Goal: Task Accomplishment & Management: Manage account settings

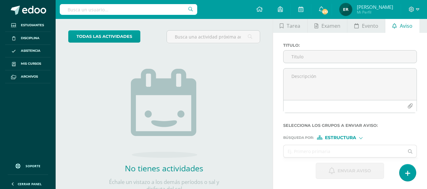
scroll to position [63, 0]
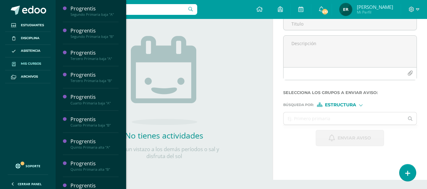
click at [17, 66] on span at bounding box center [13, 63] width 11 height 7
click at [40, 62] on span "Mis cursos" at bounding box center [31, 63] width 20 height 5
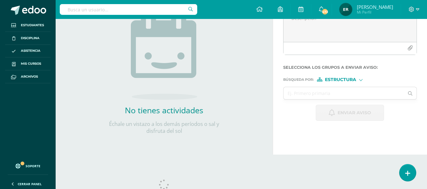
scroll to position [107, 0]
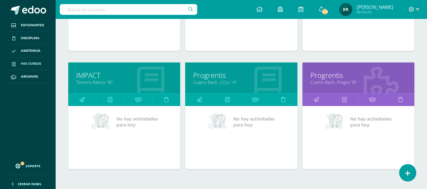
scroll to position [679, 0]
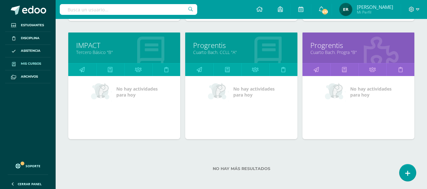
click at [228, 51] on link "Cuarto Bach. CCLL "A"" at bounding box center [241, 52] width 96 height 6
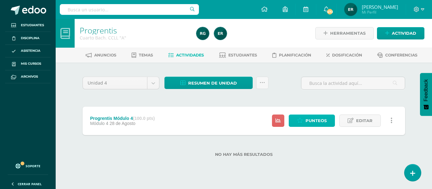
click at [310, 125] on span "Punteos" at bounding box center [315, 121] width 21 height 12
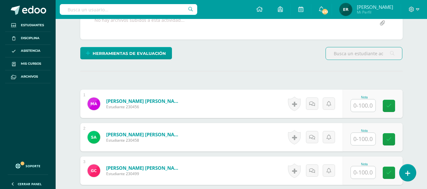
scroll to position [136, 0]
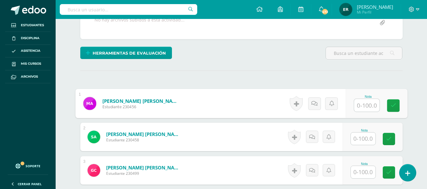
drag, startPoint x: 360, startPoint y: 105, endPoint x: 281, endPoint y: 101, distance: 78.5
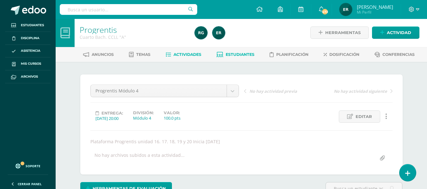
scroll to position [0, 0]
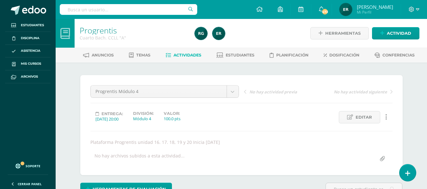
click at [182, 57] on span "Actividades" at bounding box center [187, 55] width 28 height 5
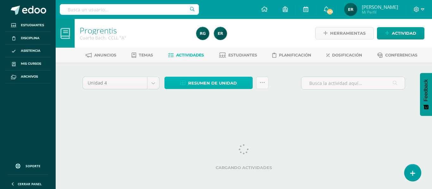
click at [232, 84] on span "Resumen de unidad" at bounding box center [212, 83] width 49 height 12
click at [262, 83] on icon at bounding box center [261, 82] width 5 height 5
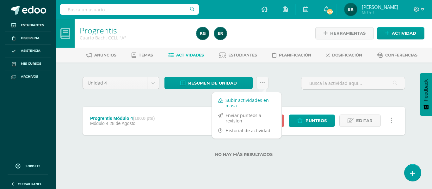
click at [253, 99] on link "Subir actividades en masa" at bounding box center [247, 102] width 70 height 15
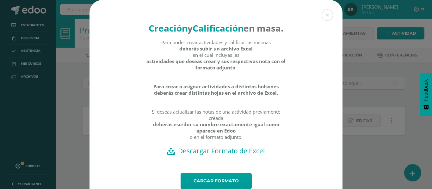
scroll to position [36, 0]
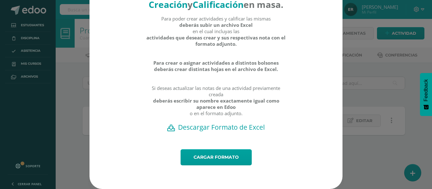
click at [227, 124] on h2 "Descargar Formato de Excel" at bounding box center [215, 127] width 231 height 9
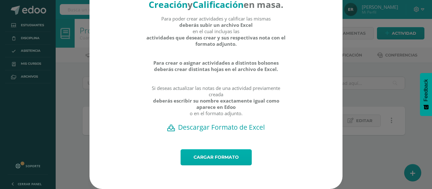
click at [227, 156] on link "Cargar formato" at bounding box center [215, 157] width 71 height 16
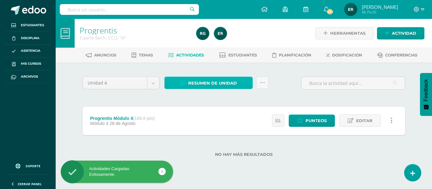
click at [207, 84] on span "Resumen de unidad" at bounding box center [212, 83] width 49 height 12
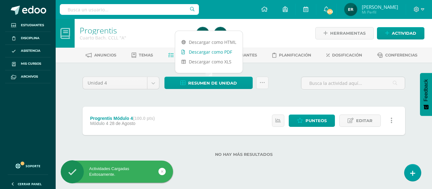
click at [213, 54] on link "Descargar como PDF" at bounding box center [208, 52] width 67 height 10
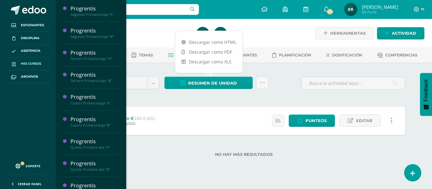
click at [29, 63] on span "Mis cursos" at bounding box center [31, 63] width 20 height 5
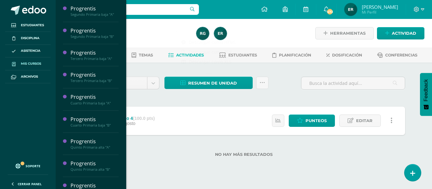
click at [29, 63] on span "Mis cursos" at bounding box center [31, 63] width 20 height 5
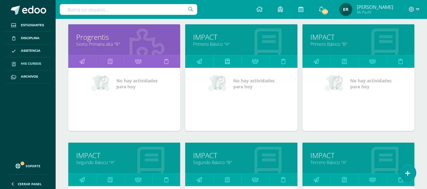
scroll to position [608, 0]
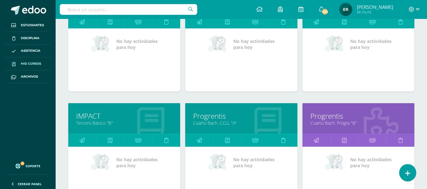
click at [330, 120] on link "Cuarto Bach. Progra "B"" at bounding box center [358, 123] width 96 height 6
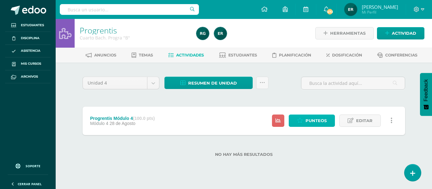
click at [318, 117] on span "Punteos" at bounding box center [315, 121] width 21 height 12
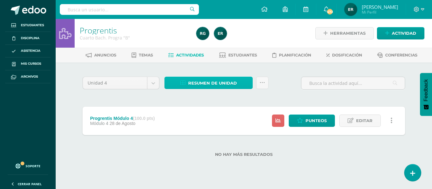
click at [210, 83] on span "Resumen de unidad" at bounding box center [212, 83] width 49 height 12
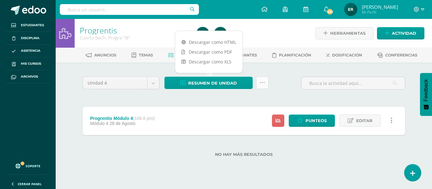
click at [260, 82] on icon at bounding box center [261, 82] width 5 height 5
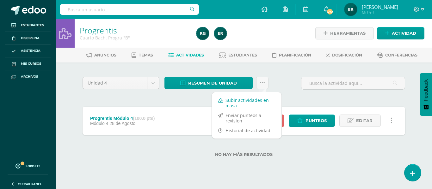
click at [250, 104] on link "Subir actividades en masa" at bounding box center [247, 102] width 70 height 15
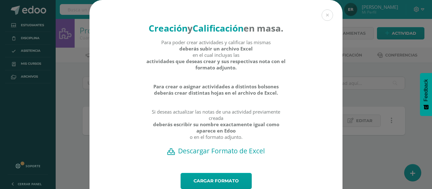
click at [243, 155] on h2 "Descargar Formato de Excel" at bounding box center [215, 151] width 231 height 9
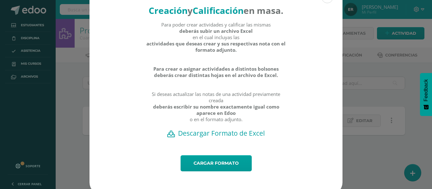
scroll to position [36, 0]
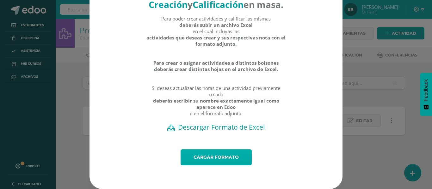
click at [234, 160] on link "Cargar formato" at bounding box center [215, 157] width 71 height 16
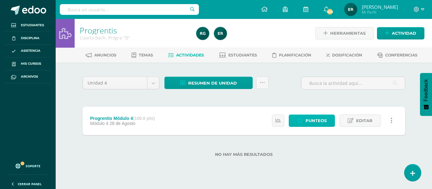
click at [323, 125] on span "Punteos" at bounding box center [315, 121] width 21 height 12
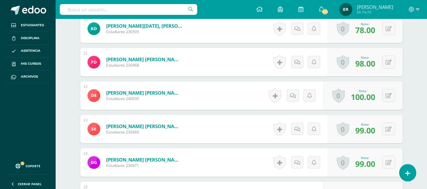
scroll to position [506, 0]
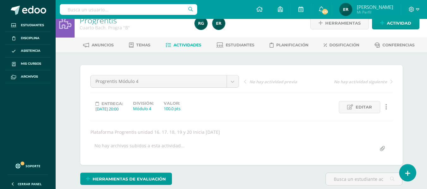
scroll to position [10, 0]
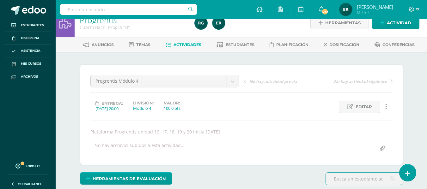
click at [187, 47] on span "Actividades" at bounding box center [187, 44] width 28 height 5
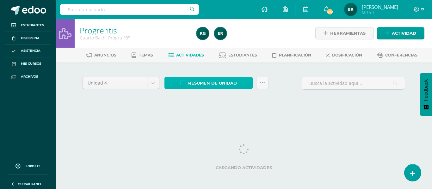
click at [234, 83] on span "Resumen de unidad" at bounding box center [212, 83] width 49 height 12
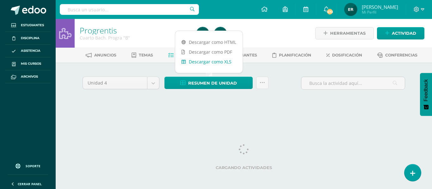
click at [221, 58] on link "Descargar como XLS" at bounding box center [208, 62] width 67 height 10
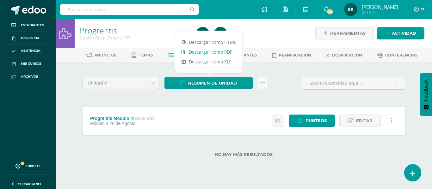
click at [215, 54] on link "Descargar como PDF" at bounding box center [208, 52] width 67 height 10
click at [374, 93] on div at bounding box center [352, 86] width 109 height 18
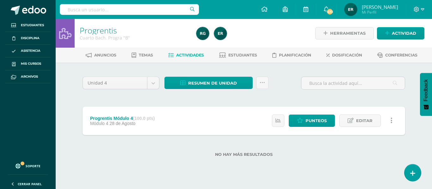
click at [173, 99] on div "Unidad 4 Unidad 1 Unidad 2 Unidad 3 Unidad 4 Resumen de unidad Subir actividade…" at bounding box center [243, 119] width 327 height 89
click at [101, 38] on div "Cuarto Bach. Progra "B"" at bounding box center [134, 38] width 109 height 6
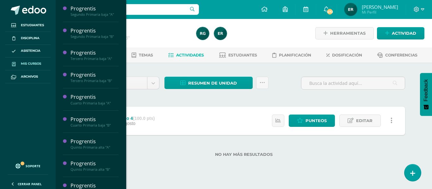
click at [30, 65] on span "Mis cursos" at bounding box center [31, 63] width 20 height 5
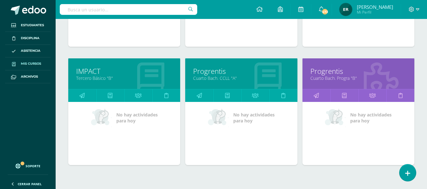
scroll to position [679, 0]
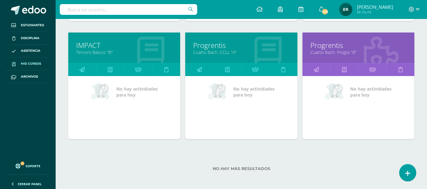
click at [200, 54] on link "Cuarto Bach. CCLL "A"" at bounding box center [241, 52] width 96 height 6
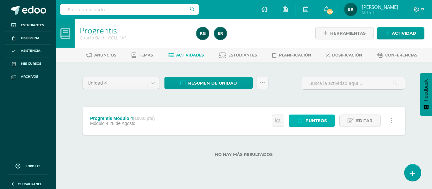
click at [306, 118] on link "Punteos" at bounding box center [312, 121] width 46 height 12
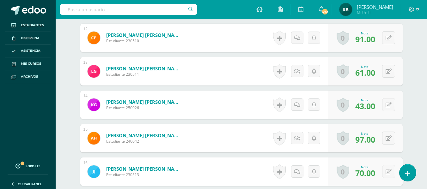
scroll to position [578, 0]
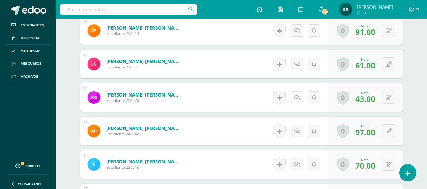
click at [298, 100] on icon at bounding box center [297, 97] width 6 height 5
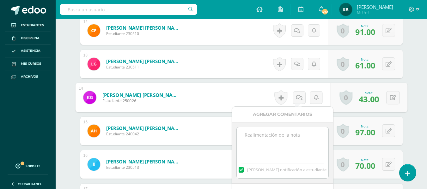
click at [290, 131] on textarea at bounding box center [282, 143] width 91 height 32
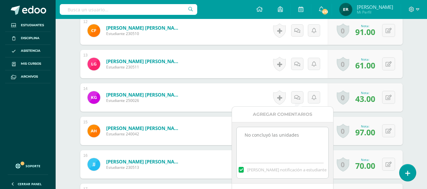
click at [305, 136] on textarea "No concluyó las unidades" at bounding box center [282, 143] width 91 height 32
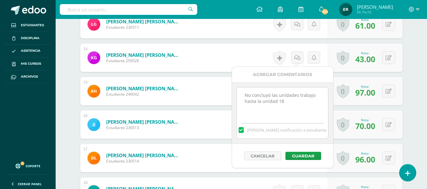
scroll to position [672, 0]
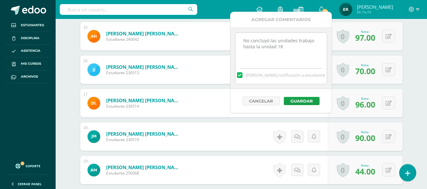
drag, startPoint x: 285, startPoint y: 50, endPoint x: 241, endPoint y: 42, distance: 44.6
click at [241, 42] on textarea "No concluyó las unidades trabajo hasta la unidad 18" at bounding box center [280, 49] width 91 height 32
type textarea "No concluyó las unidades trabajo hasta la unidad 18"
click at [304, 100] on button "Guardar" at bounding box center [302, 101] width 36 height 8
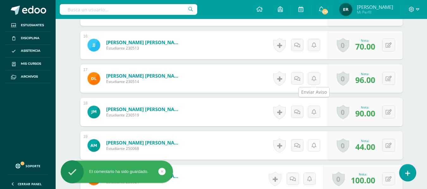
scroll to position [736, 0]
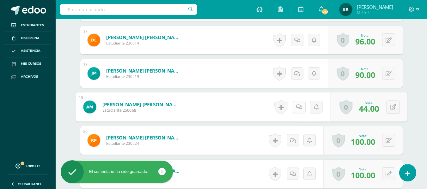
click at [294, 108] on link at bounding box center [299, 107] width 13 height 13
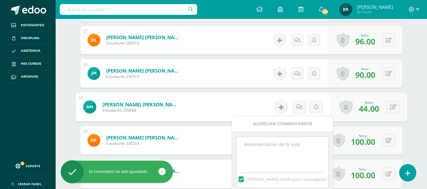
click at [273, 149] on textarea at bounding box center [282, 153] width 91 height 32
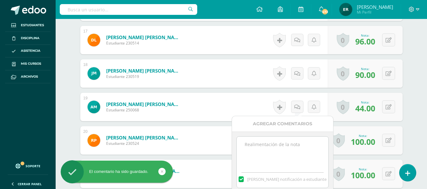
paste textarea "No concluyó las unidades trabajo hasta la unidad 18"
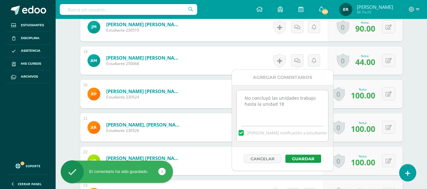
scroll to position [830, 0]
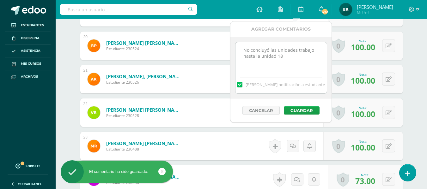
type textarea "No concluyó las unidades trabajo hasta la unidad 18"
click at [301, 105] on div "Cancelar Guardar" at bounding box center [280, 111] width 101 height 24
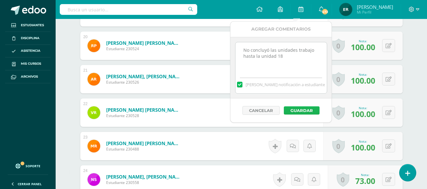
click at [301, 110] on button "Guardar" at bounding box center [302, 110] width 36 height 8
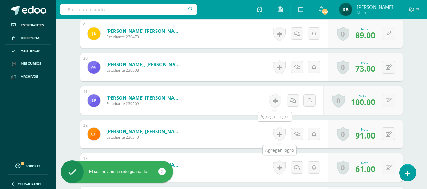
scroll to position [439, 0]
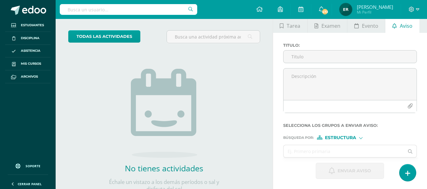
scroll to position [63, 0]
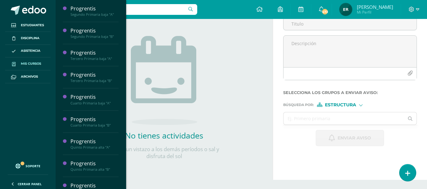
click at [33, 64] on span "Mis cursos" at bounding box center [31, 63] width 20 height 5
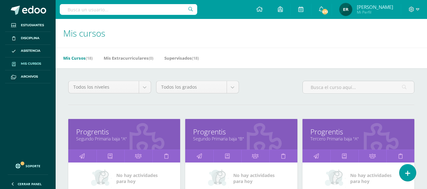
click at [91, 139] on link "Segundo Primaria baja "A"" at bounding box center [124, 139] width 96 height 6
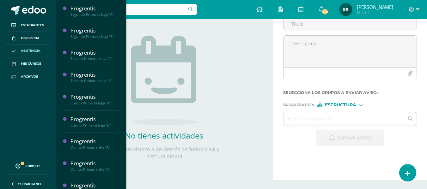
drag, startPoint x: 32, startPoint y: 63, endPoint x: 39, endPoint y: 57, distance: 9.4
click at [32, 63] on span "Mis cursos" at bounding box center [31, 63] width 20 height 5
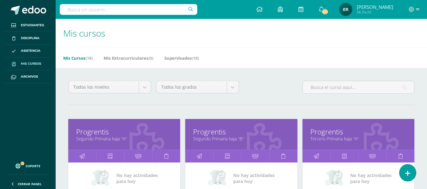
click at [215, 137] on link "Segundo Primaria baja "B"" at bounding box center [241, 139] width 96 height 6
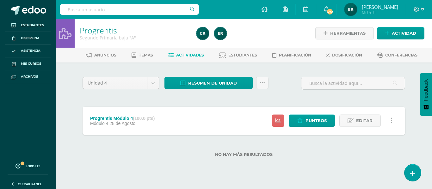
click at [307, 114] on div "Estatus de Actividad: 17 Estudiantes sin calificar 0 Estudiantes con cero Media…" at bounding box center [333, 121] width 143 height 28
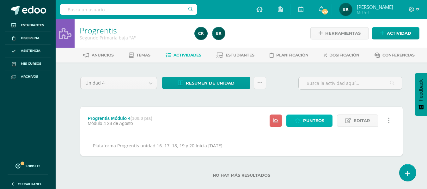
click at [307, 118] on span "Punteos" at bounding box center [313, 121] width 21 height 12
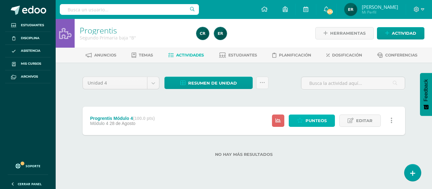
click at [310, 124] on span "Punteos" at bounding box center [315, 121] width 21 height 12
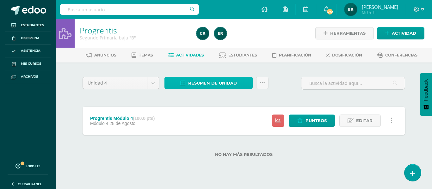
click at [204, 78] on span "Resumen de unidad" at bounding box center [212, 83] width 49 height 12
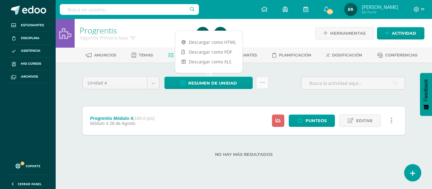
click at [261, 81] on icon at bounding box center [261, 82] width 5 height 5
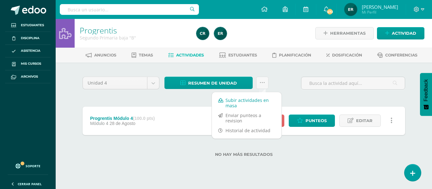
click at [257, 103] on link "Subir actividades en masa" at bounding box center [247, 102] width 70 height 15
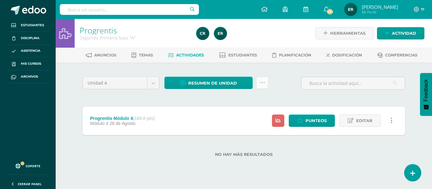
click at [259, 82] on link at bounding box center [262, 83] width 12 height 12
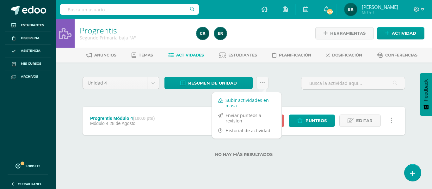
click at [259, 100] on link "Subir actividades en masa" at bounding box center [247, 102] width 70 height 15
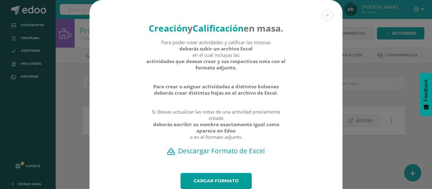
click at [233, 155] on h2 "Descargar Formato de Excel" at bounding box center [215, 151] width 231 height 9
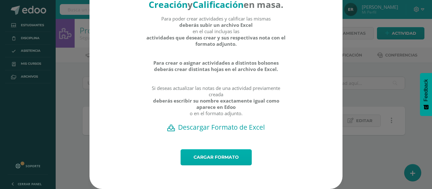
scroll to position [36, 0]
click at [234, 161] on link "Cargar formato" at bounding box center [215, 157] width 71 height 16
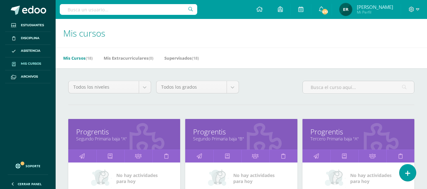
click at [216, 133] on link "Progrentis" at bounding box center [241, 132] width 96 height 10
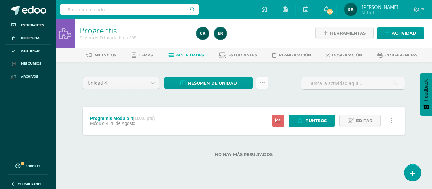
click at [261, 84] on icon at bounding box center [261, 82] width 5 height 5
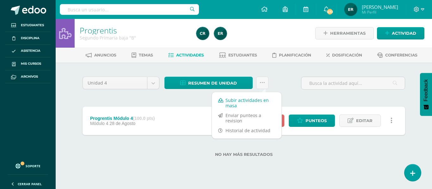
click at [248, 103] on link "Subir actividades en masa" at bounding box center [247, 102] width 70 height 15
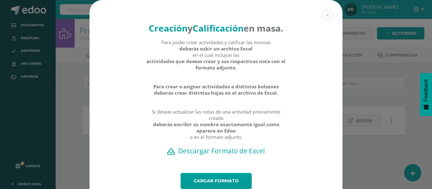
click at [240, 155] on h2 "Descargar Formato de Excel" at bounding box center [215, 151] width 231 height 9
click at [243, 186] on link "Cargar formato" at bounding box center [215, 181] width 71 height 16
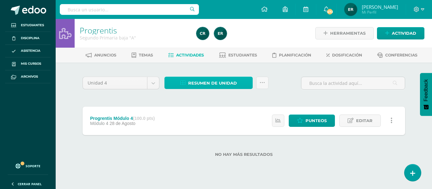
click at [216, 81] on span "Resumen de unidad" at bounding box center [212, 83] width 49 height 12
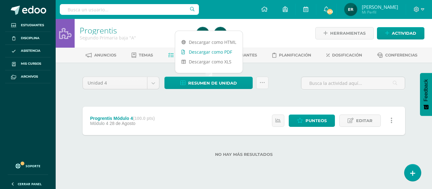
click at [217, 54] on link "Descargar como PDF" at bounding box center [208, 52] width 67 height 10
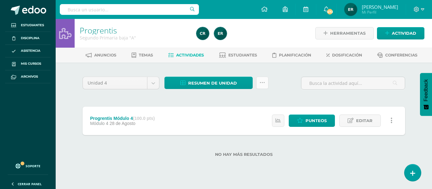
click at [264, 82] on icon at bounding box center [261, 82] width 5 height 5
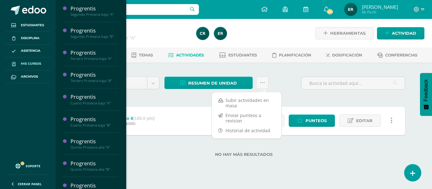
click at [40, 62] on span "Mis cursos" at bounding box center [31, 63] width 20 height 5
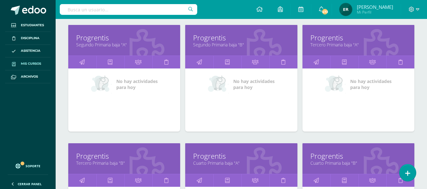
scroll to position [95, 0]
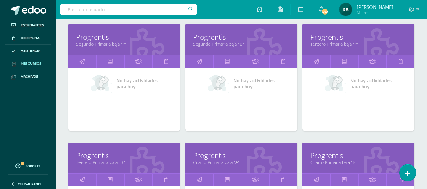
click at [333, 42] on link "Tercero Primaria baja "A"" at bounding box center [358, 44] width 96 height 6
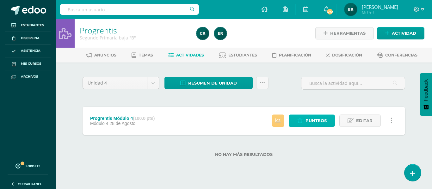
click at [313, 122] on span "Punteos" at bounding box center [315, 121] width 21 height 12
click at [263, 80] on icon at bounding box center [261, 82] width 5 height 5
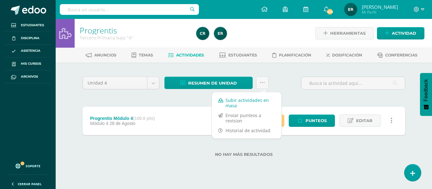
click at [246, 102] on link "Subir actividades en masa" at bounding box center [247, 102] width 70 height 15
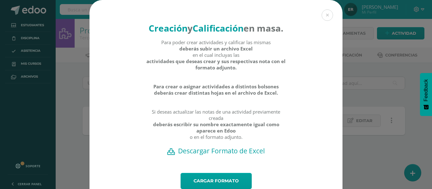
click at [228, 155] on h2 "Descargar Formato de Excel" at bounding box center [215, 151] width 231 height 9
click at [236, 185] on link "Cargar formato" at bounding box center [215, 181] width 71 height 16
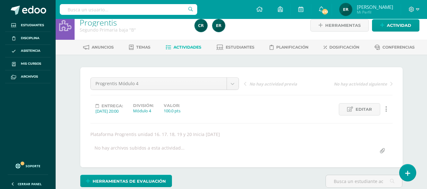
scroll to position [8, 0]
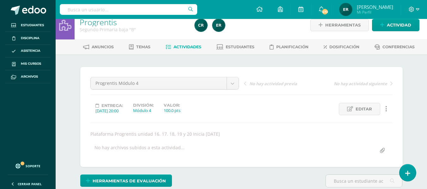
click at [189, 43] on link "Actividades" at bounding box center [184, 47] width 36 height 10
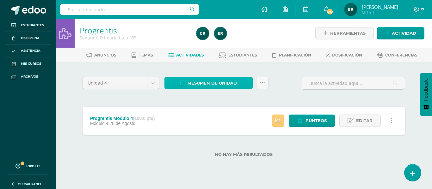
click at [223, 81] on span "Resumen de unidad" at bounding box center [212, 83] width 49 height 12
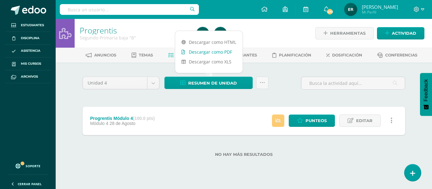
click at [215, 53] on link "Descargar como PDF" at bounding box center [208, 52] width 67 height 10
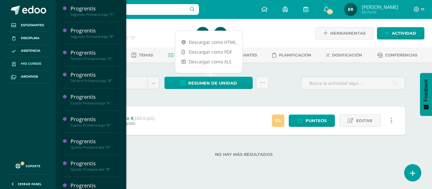
click at [43, 65] on link "Mis cursos" at bounding box center [28, 64] width 46 height 13
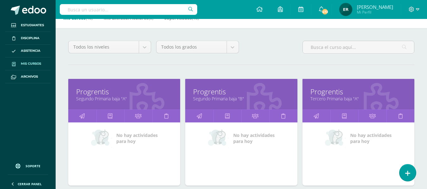
scroll to position [95, 0]
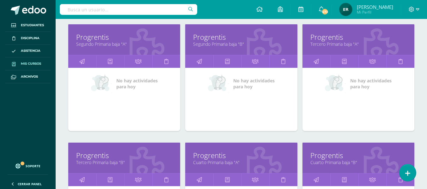
click at [111, 160] on link "Tercero Primaria baja "B"" at bounding box center [124, 163] width 96 height 6
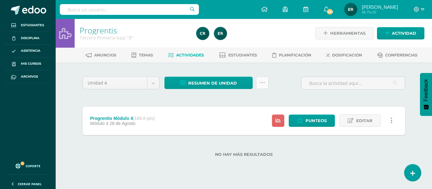
click at [267, 84] on link at bounding box center [262, 83] width 12 height 12
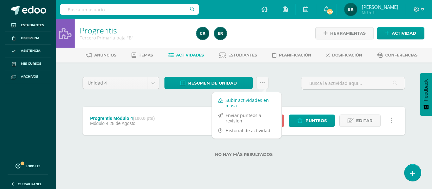
click at [246, 102] on link "Subir actividades en masa" at bounding box center [247, 102] width 70 height 15
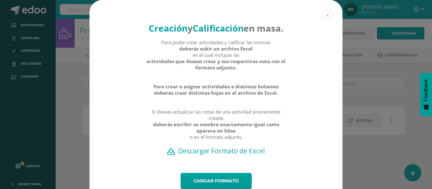
click at [231, 155] on h2 "Descargar Formato de Excel" at bounding box center [215, 151] width 231 height 9
click at [244, 186] on link "Cargar formato" at bounding box center [215, 181] width 71 height 16
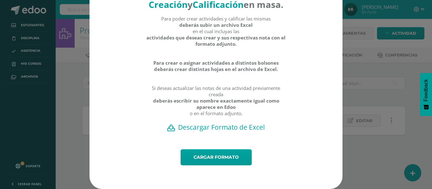
scroll to position [36, 0]
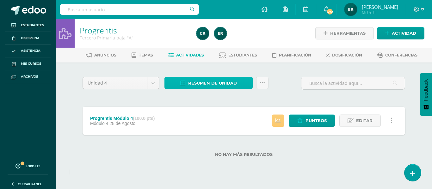
click at [222, 82] on span "Resumen de unidad" at bounding box center [212, 83] width 49 height 12
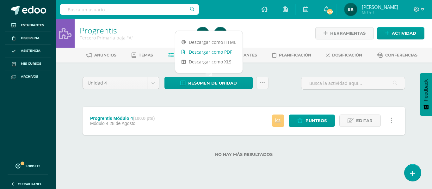
click at [208, 52] on link "Descargar como PDF" at bounding box center [208, 52] width 67 height 10
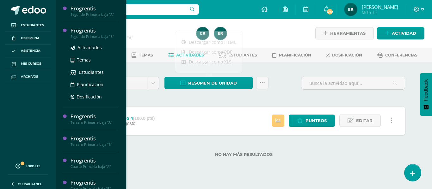
drag, startPoint x: 32, startPoint y: 65, endPoint x: 73, endPoint y: 35, distance: 51.1
click at [32, 65] on span "Mis cursos" at bounding box center [31, 63] width 20 height 5
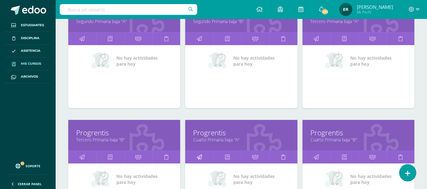
scroll to position [126, 0]
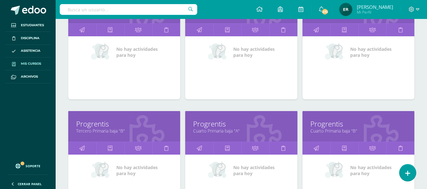
click at [86, 126] on link "Progrentis" at bounding box center [124, 124] width 96 height 10
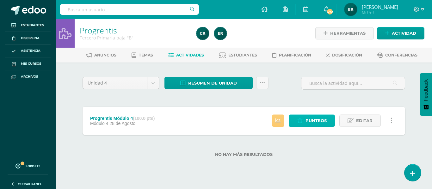
click at [314, 118] on span "Punteos" at bounding box center [315, 121] width 21 height 12
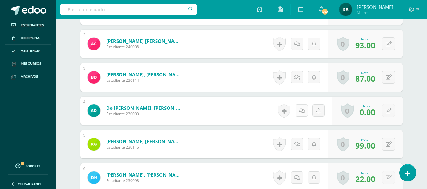
scroll to position [230, 0]
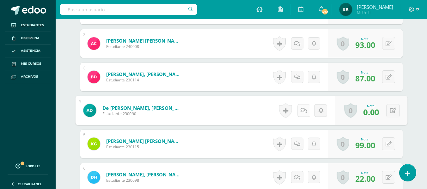
click at [300, 111] on icon at bounding box center [303, 110] width 6 height 5
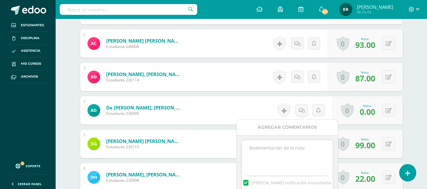
click at [261, 148] on textarea at bounding box center [286, 156] width 91 height 32
drag, startPoint x: 264, startPoint y: 154, endPoint x: 284, endPoint y: 157, distance: 20.2
click at [284, 157] on textarea "No trabajo las unidades asignadas para la unidad 4 16, 17, 18, 19 y 30" at bounding box center [286, 156] width 91 height 32
click at [255, 160] on textarea "No trabajo las unidades asignadas para el módulo cuatro 16, 17, 18, 19 y 30" at bounding box center [286, 156] width 91 height 32
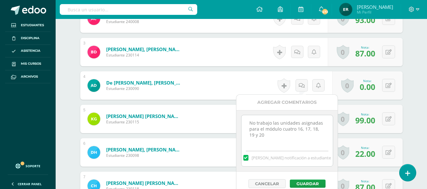
scroll to position [293, 0]
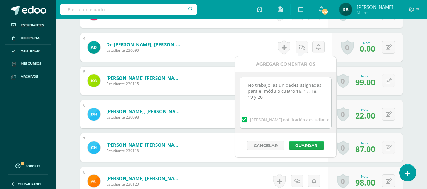
type textarea "No trabajo las unidades asignadas para el módulo cuatro 16, 17, 18, 19 y 20"
click at [298, 147] on button "Guardar" at bounding box center [307, 146] width 36 height 8
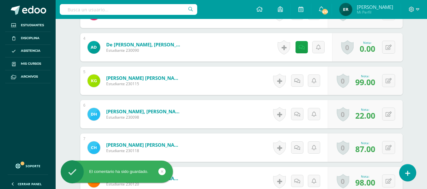
scroll to position [325, 0]
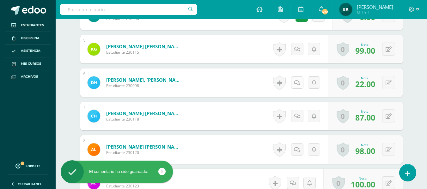
click at [298, 82] on icon at bounding box center [297, 82] width 6 height 5
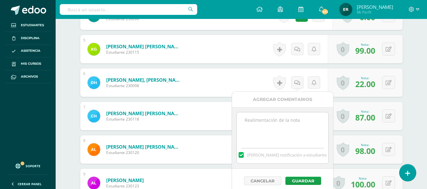
click at [254, 124] on textarea at bounding box center [282, 128] width 91 height 32
click at [301, 126] on textarea "No trabajo las unidades asignadas para el módulo cuatro llego hasta la unidad 1…" at bounding box center [282, 128] width 91 height 32
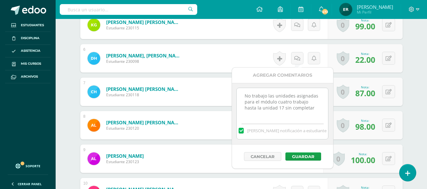
scroll to position [356, 0]
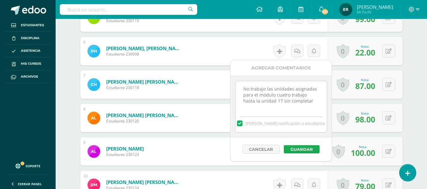
type textarea "No trabajo las unidades asignadas para el módulo cuatro trabajo hasta la unidad…"
click at [301, 146] on button "Guardar" at bounding box center [302, 149] width 36 height 8
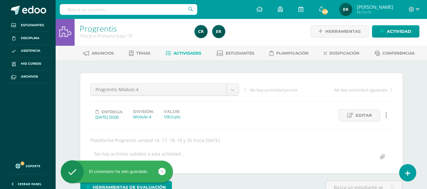
scroll to position [0, 0]
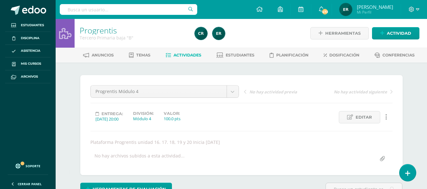
click at [187, 55] on span "Actividades" at bounding box center [187, 55] width 28 height 5
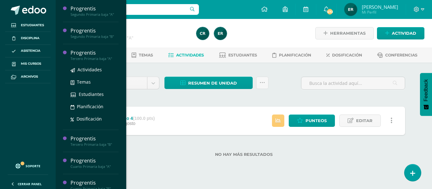
drag, startPoint x: 28, startPoint y: 61, endPoint x: 77, endPoint y: 50, distance: 49.7
click at [28, 61] on link "Mis cursos" at bounding box center [28, 64] width 46 height 13
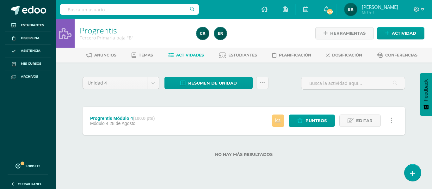
click at [230, 100] on div "Unidad 4 Unidad 1 Unidad 2 Unidad 3 Unidad 4 Resumen de unidad Descargar como H…" at bounding box center [243, 119] width 327 height 89
click at [229, 83] on span "Resumen de unidad" at bounding box center [212, 83] width 49 height 12
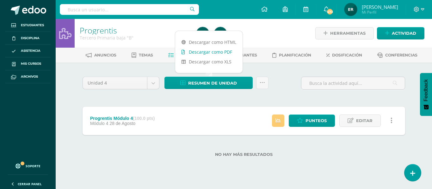
click at [218, 52] on link "Descargar como PDF" at bounding box center [208, 52] width 67 height 10
click at [219, 52] on link "Descargar como PDF" at bounding box center [208, 52] width 67 height 10
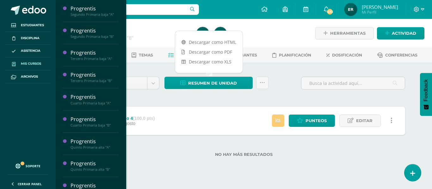
click at [39, 67] on link "Mis cursos" at bounding box center [28, 64] width 46 height 13
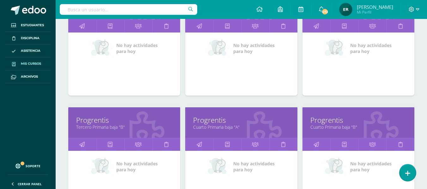
scroll to position [190, 0]
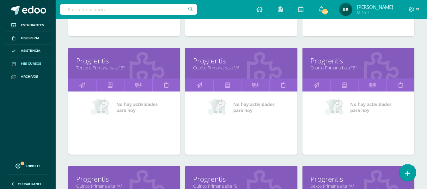
click at [216, 65] on link "Cuarto Primaria baja "A"" at bounding box center [241, 68] width 96 height 6
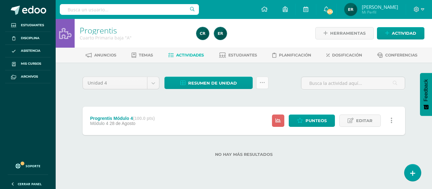
click at [262, 80] on link at bounding box center [262, 83] width 12 height 12
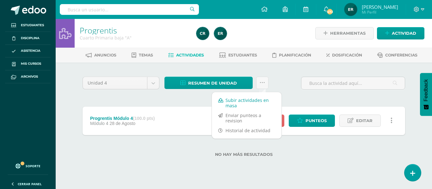
click at [250, 104] on link "Subir actividades en masa" at bounding box center [247, 102] width 70 height 15
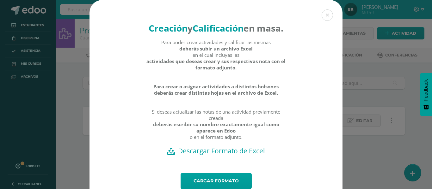
click at [249, 155] on h2 "Descargar Formato de Excel" at bounding box center [215, 151] width 231 height 9
click at [241, 186] on link "Cargar formato" at bounding box center [215, 181] width 71 height 16
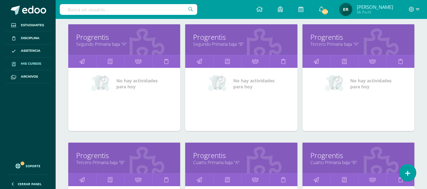
scroll to position [190, 0]
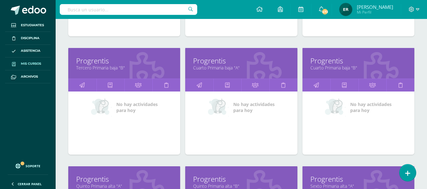
click at [338, 62] on link "Progrentis" at bounding box center [358, 61] width 96 height 10
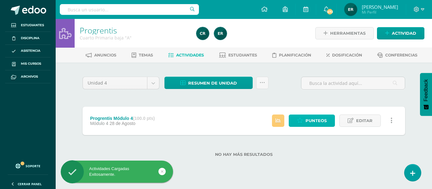
click at [298, 121] on icon at bounding box center [300, 120] width 6 height 5
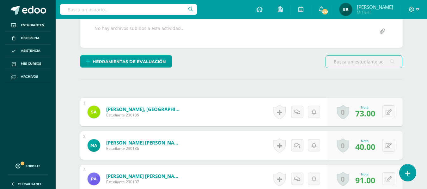
scroll to position [164, 0]
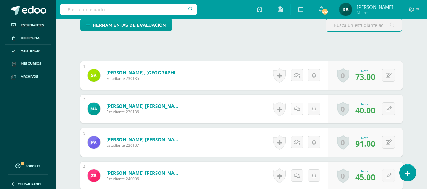
click at [295, 108] on icon at bounding box center [297, 108] width 6 height 5
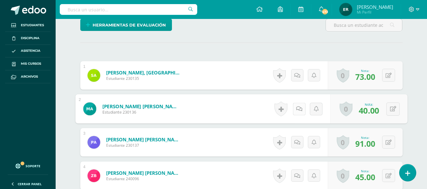
scroll to position [165, 0]
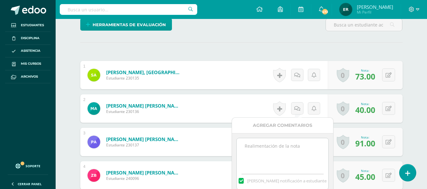
click at [284, 148] on textarea at bounding box center [282, 154] width 91 height 32
type textarea "n"
type textarea "t"
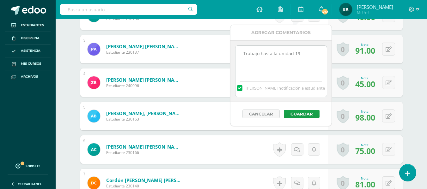
scroll to position [260, 0]
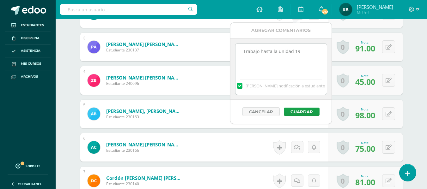
click at [307, 53] on textarea "Trabajo hasta la unidad 19" at bounding box center [280, 60] width 91 height 32
drag, startPoint x: 243, startPoint y: 50, endPoint x: 292, endPoint y: 52, distance: 48.4
click at [292, 52] on textarea "Trabajo hasta la unidad 19" at bounding box center [280, 60] width 91 height 32
type textarea "Trabajo hasta la unidad 19"
click at [305, 110] on button "Guardar" at bounding box center [302, 112] width 36 height 8
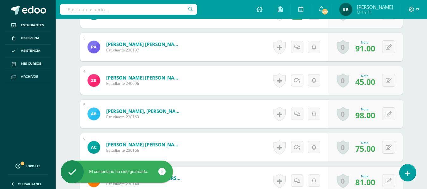
click at [299, 82] on icon at bounding box center [297, 80] width 6 height 5
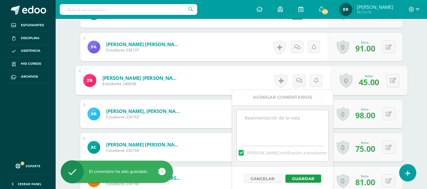
drag, startPoint x: 286, startPoint y: 122, endPoint x: 269, endPoint y: 117, distance: 17.2
click at [285, 122] on textarea at bounding box center [282, 126] width 91 height 32
paste textarea "Trabajo hasta la unidad"
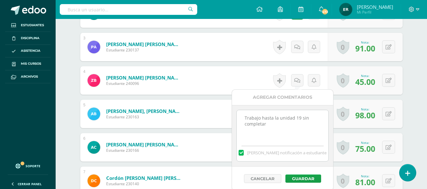
drag, startPoint x: 243, startPoint y: 119, endPoint x: 274, endPoint y: 123, distance: 31.2
click at [273, 124] on textarea "Trabajo hasta la unidad 19 sin completar" at bounding box center [282, 126] width 91 height 32
type textarea "Trabajo hasta la unidad 19 sin completar"
click at [301, 178] on button "Guardar" at bounding box center [303, 179] width 36 height 8
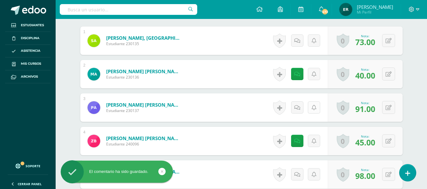
scroll to position [197, 0]
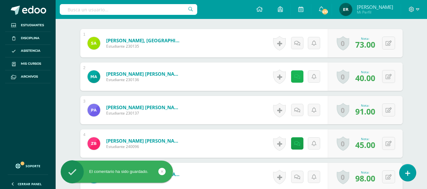
drag, startPoint x: 301, startPoint y: 77, endPoint x: 301, endPoint y: 82, distance: 5.4
click at [301, 77] on link at bounding box center [297, 76] width 12 height 12
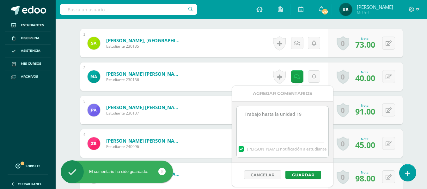
drag, startPoint x: 300, startPoint y: 115, endPoint x: 220, endPoint y: 119, distance: 80.4
paste textarea "sin completar"
type textarea "Trabajo hasta la unidad 19 sin completar"
click at [311, 175] on button "Guardar" at bounding box center [303, 175] width 36 height 8
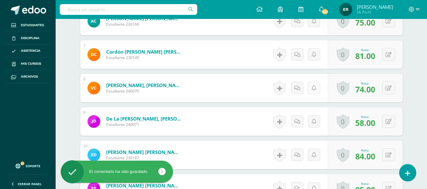
scroll to position [418, 0]
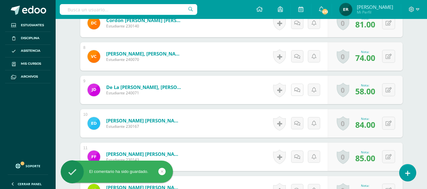
click at [298, 90] on icon at bounding box center [297, 90] width 6 height 5
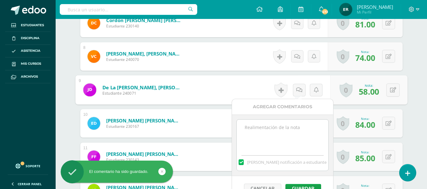
drag, startPoint x: 269, startPoint y: 130, endPoint x: 264, endPoint y: 125, distance: 7.6
click at [269, 130] on textarea at bounding box center [282, 136] width 91 height 32
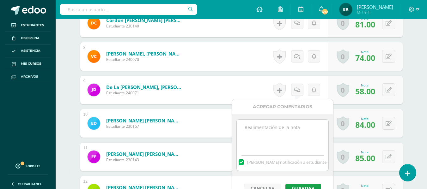
paste textarea "Trabajo hasta la unidad 19 sin completar"
click at [299, 131] on textarea "Trabajo hasta la unidad 19 sin completar" at bounding box center [282, 136] width 91 height 32
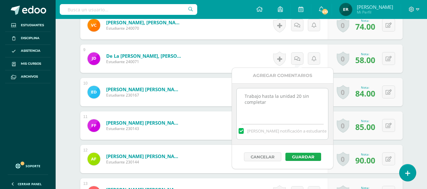
scroll to position [449, 0]
type textarea "Trabajo hasta la unidad 20 sin completar"
drag, startPoint x: 296, startPoint y: 156, endPoint x: 296, endPoint y: 150, distance: 6.3
click at [296, 156] on button "Guardar" at bounding box center [302, 157] width 36 height 8
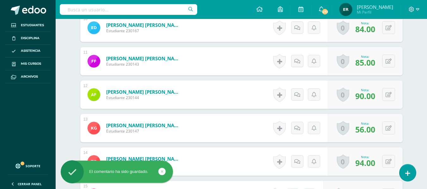
scroll to position [544, 0]
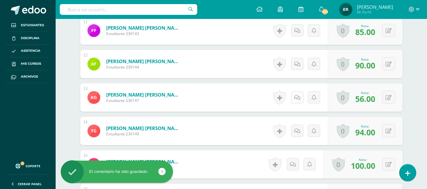
click at [296, 98] on icon at bounding box center [297, 97] width 6 height 5
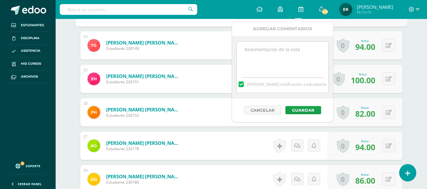
scroll to position [639, 0]
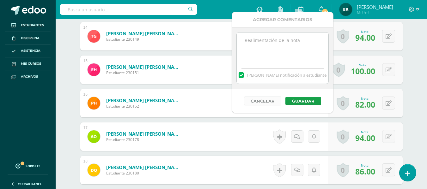
click at [270, 101] on button "Cancelar" at bounding box center [262, 101] width 37 height 9
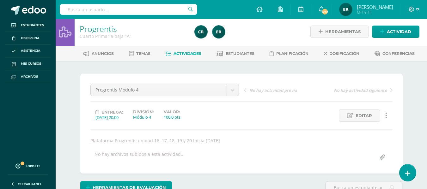
scroll to position [0, 0]
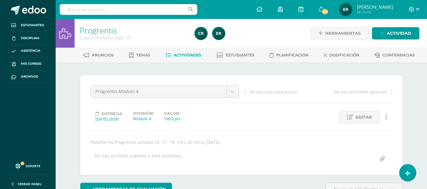
click at [179, 57] on span "Actividades" at bounding box center [187, 55] width 28 height 5
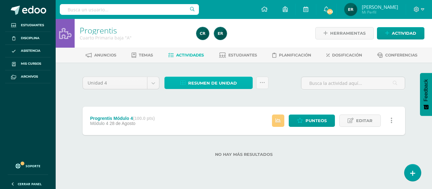
click at [226, 82] on span "Resumen de unidad" at bounding box center [212, 83] width 49 height 12
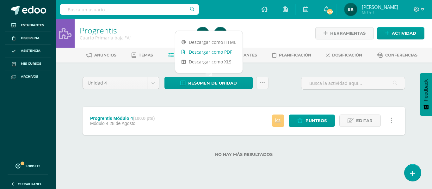
click at [232, 54] on link "Descargar como PDF" at bounding box center [208, 52] width 67 height 10
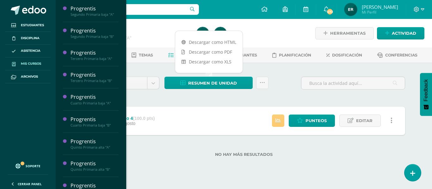
click at [38, 62] on span "Mis cursos" at bounding box center [31, 63] width 20 height 5
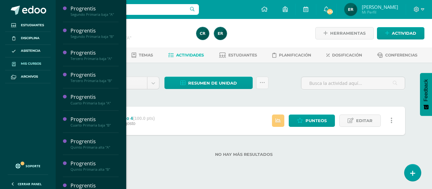
click at [35, 65] on span "Mis cursos" at bounding box center [31, 63] width 20 height 5
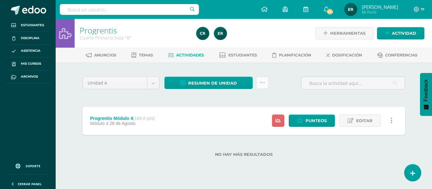
click at [260, 84] on icon at bounding box center [261, 82] width 5 height 5
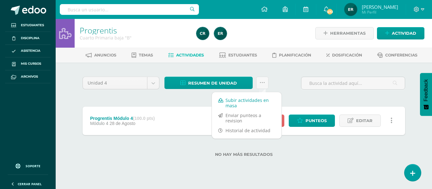
click at [249, 101] on link "Subir actividades en masa" at bounding box center [247, 102] width 70 height 15
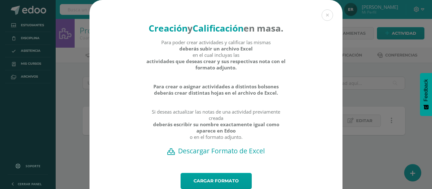
click at [210, 155] on h2 "Descargar Formato de Excel" at bounding box center [215, 151] width 231 height 9
click at [236, 188] on link "Cargar formato" at bounding box center [215, 181] width 71 height 16
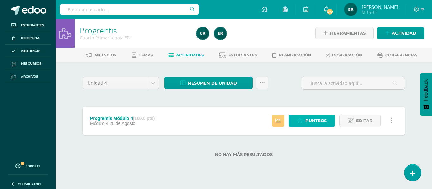
click at [313, 119] on span "Punteos" at bounding box center [315, 121] width 21 height 12
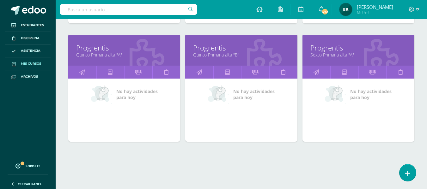
scroll to position [324, 0]
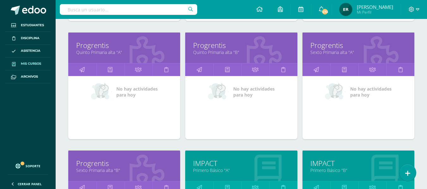
click at [104, 54] on link "Quinto Primaria alta "A"" at bounding box center [124, 52] width 96 height 6
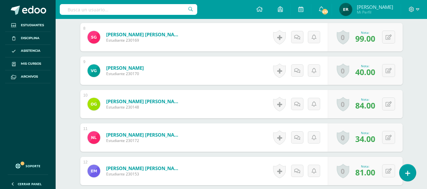
scroll to position [405, 0]
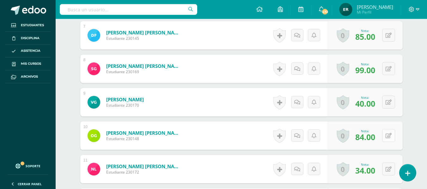
click at [389, 137] on button at bounding box center [388, 135] width 13 height 13
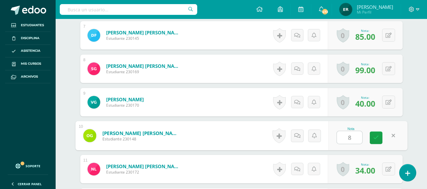
type input "85"
click at [377, 139] on icon at bounding box center [376, 137] width 6 height 5
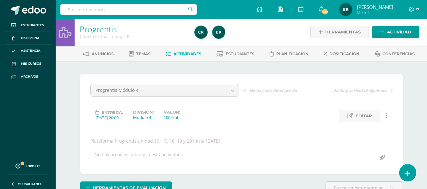
scroll to position [0, 0]
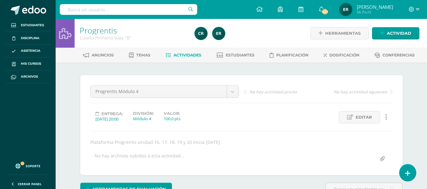
drag, startPoint x: 193, startPoint y: 56, endPoint x: 161, endPoint y: 33, distance: 39.8
click at [193, 56] on span "Actividades" at bounding box center [187, 55] width 28 height 5
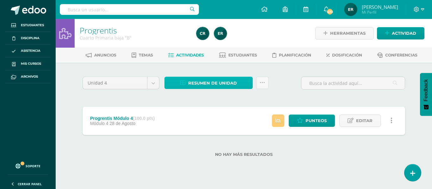
click at [221, 86] on span "Resumen de unidad" at bounding box center [212, 83] width 49 height 12
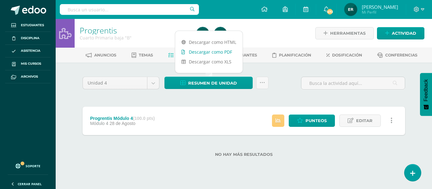
click at [212, 56] on link "Descargar como PDF" at bounding box center [208, 52] width 67 height 10
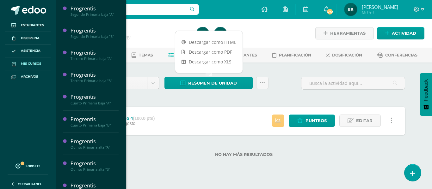
click at [32, 60] on link "Mis cursos" at bounding box center [28, 64] width 46 height 13
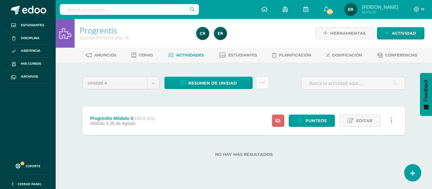
click at [268, 83] on link at bounding box center [262, 83] width 12 height 12
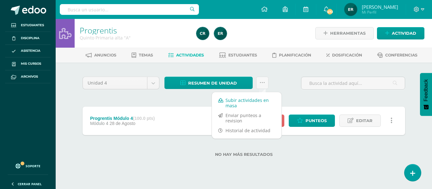
click at [257, 101] on link "Subir actividades en masa" at bounding box center [247, 102] width 70 height 15
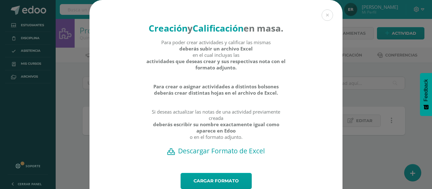
click at [221, 155] on h2 "Descargar Formato de Excel" at bounding box center [215, 151] width 231 height 9
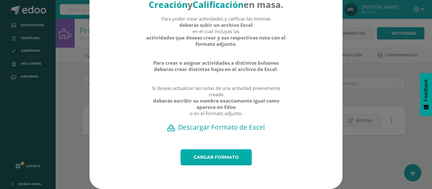
click at [213, 162] on link "Cargar formato" at bounding box center [215, 157] width 71 height 16
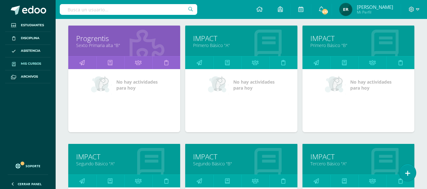
scroll to position [411, 0]
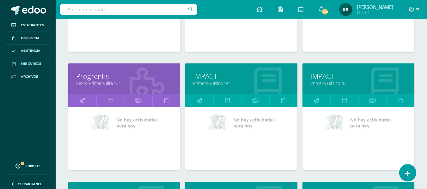
click at [208, 82] on link "Primero Básico "A"" at bounding box center [241, 83] width 96 height 6
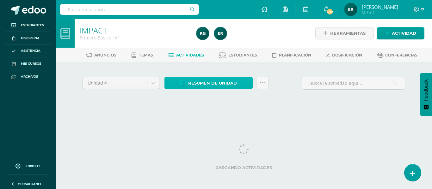
click at [208, 88] on span "Resumen de unidad" at bounding box center [212, 83] width 49 height 12
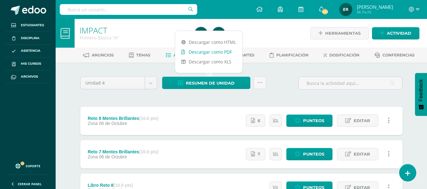
click at [222, 53] on link "Descargar como PDF" at bounding box center [208, 52] width 67 height 10
click at [212, 52] on link "Descargar como PDF" at bounding box center [208, 52] width 67 height 10
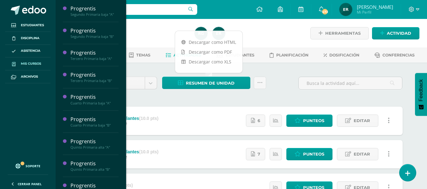
click at [35, 62] on span "Mis cursos" at bounding box center [31, 63] width 20 height 5
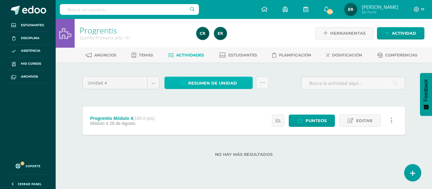
click at [212, 82] on span "Resumen de unidad" at bounding box center [212, 83] width 49 height 12
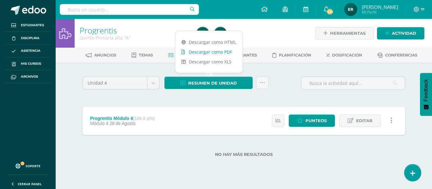
click at [215, 52] on link "Descargar como PDF" at bounding box center [208, 52] width 67 height 10
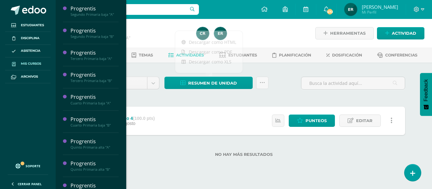
click at [44, 63] on link "Mis cursos" at bounding box center [28, 64] width 46 height 13
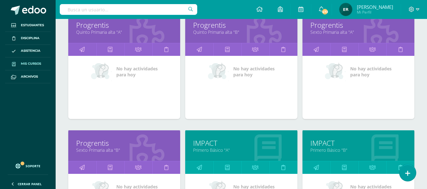
scroll to position [355, 0]
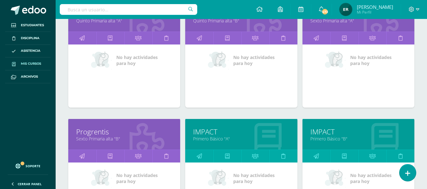
click at [335, 137] on link "Primero Básico "B"" at bounding box center [358, 139] width 96 height 6
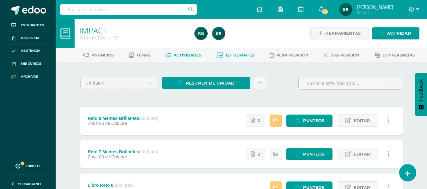
click at [231, 58] on link "Estudiantes" at bounding box center [235, 55] width 38 height 10
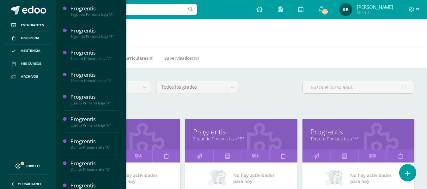
click at [272, 98] on div "Todos los niveles Todos los niveles Preprimaria [PERSON_NAME]. [GEOGRAPHIC_DATA…" at bounding box center [241, 90] width 351 height 18
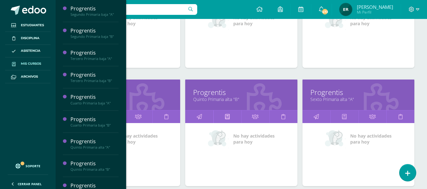
scroll to position [284, 0]
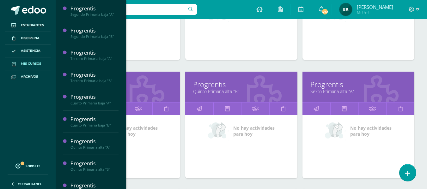
click at [218, 87] on link "Progrentis" at bounding box center [241, 85] width 96 height 10
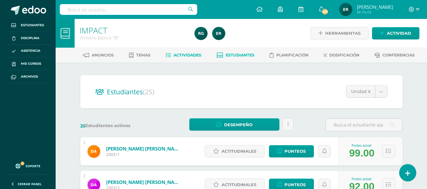
click at [183, 59] on link "Actividades" at bounding box center [184, 55] width 36 height 10
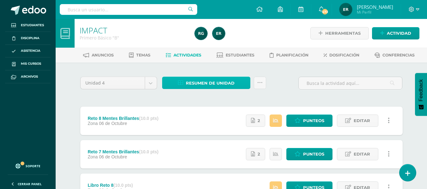
click at [229, 82] on span "Resumen de unidad" at bounding box center [210, 83] width 49 height 12
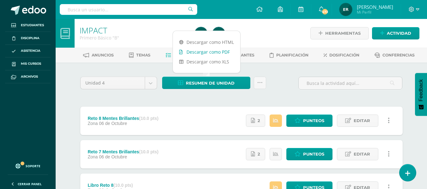
click at [216, 54] on link "Descargar como PDF" at bounding box center [206, 52] width 67 height 10
click at [196, 52] on link "Descargar como PDF" at bounding box center [206, 52] width 67 height 10
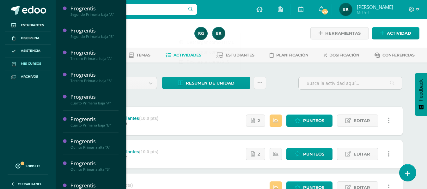
click at [37, 64] on span "Mis cursos" at bounding box center [31, 63] width 20 height 5
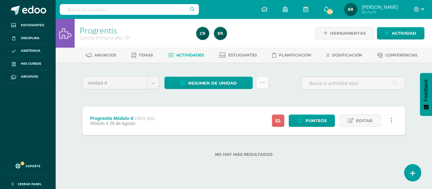
click at [264, 82] on icon at bounding box center [261, 82] width 5 height 5
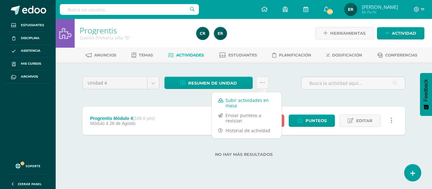
click at [246, 102] on link "Subir actividades en masa" at bounding box center [247, 102] width 70 height 15
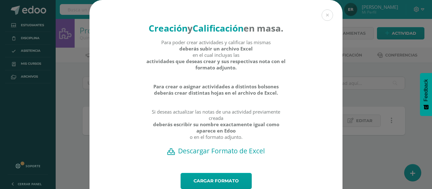
click at [230, 155] on h2 "Descargar Formato de Excel" at bounding box center [215, 151] width 231 height 9
click at [239, 186] on link "Cargar formato" at bounding box center [215, 181] width 71 height 16
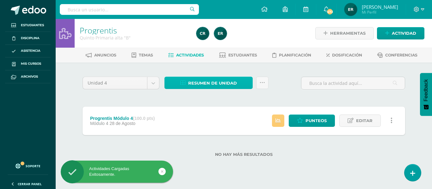
click at [210, 85] on span "Resumen de unidad" at bounding box center [212, 83] width 49 height 12
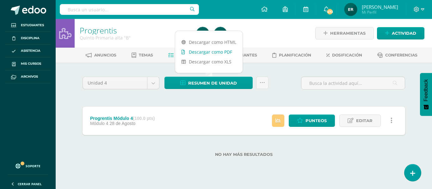
click at [219, 50] on link "Descargar como PDF" at bounding box center [208, 52] width 67 height 10
click at [201, 53] on link "Descargar como PDF" at bounding box center [208, 52] width 67 height 10
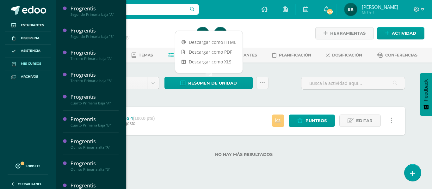
click at [37, 61] on link "Mis cursos" at bounding box center [28, 64] width 46 height 13
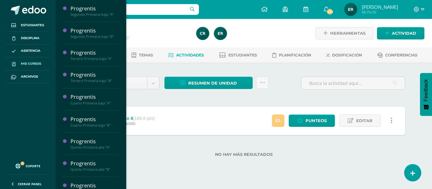
click at [37, 61] on link "Mis cursos" at bounding box center [28, 64] width 46 height 13
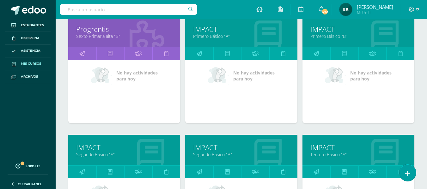
scroll to position [513, 0]
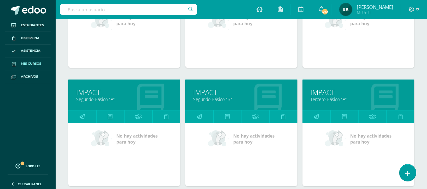
click at [94, 98] on link "Segundo Básico "A"" at bounding box center [124, 99] width 96 height 6
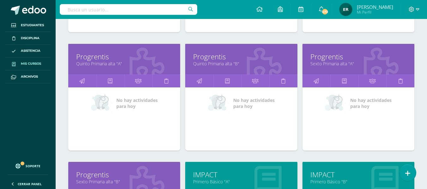
scroll to position [316, 0]
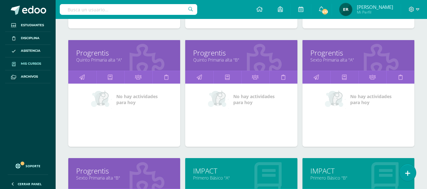
click at [342, 61] on link "Sexto Primaria alta "A"" at bounding box center [358, 60] width 96 height 6
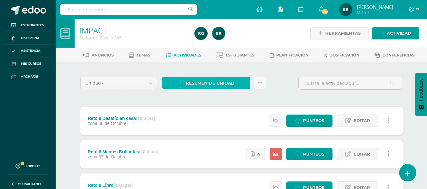
click at [211, 82] on span "Resumen de unidad" at bounding box center [210, 83] width 49 height 12
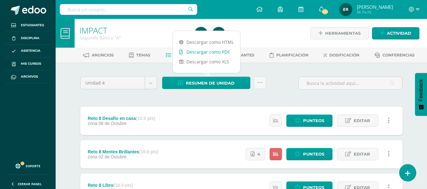
click at [214, 53] on link "Descargar como PDF" at bounding box center [206, 52] width 67 height 10
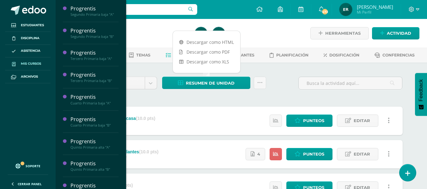
click at [34, 63] on span "Mis cursos" at bounding box center [31, 63] width 20 height 5
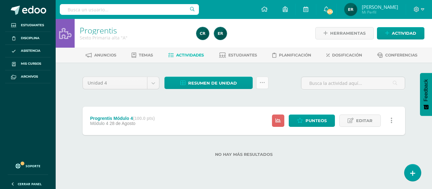
click at [261, 83] on icon at bounding box center [261, 82] width 5 height 5
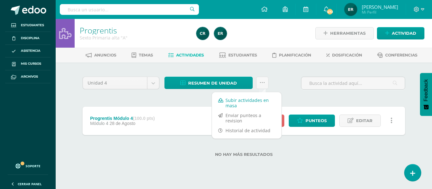
click at [244, 103] on link "Subir actividades en masa" at bounding box center [247, 102] width 70 height 15
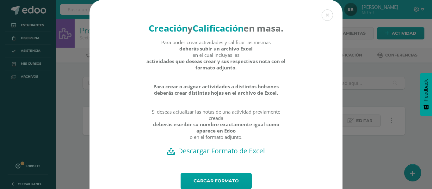
click at [257, 155] on h2 "Descargar Formato de Excel" at bounding box center [215, 151] width 231 height 9
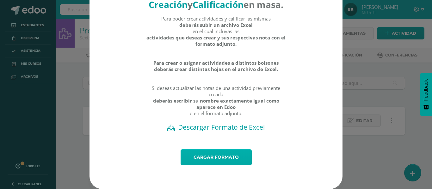
click at [244, 156] on link "Cargar formato" at bounding box center [215, 157] width 71 height 16
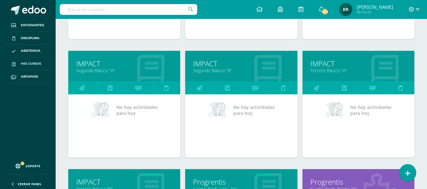
scroll to position [545, 0]
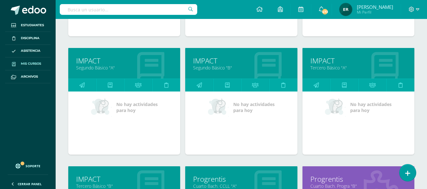
click at [212, 60] on link "IMPACT" at bounding box center [241, 61] width 96 height 10
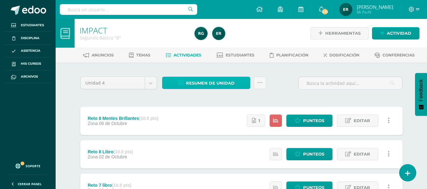
click at [194, 83] on span "Resumen de unidad" at bounding box center [210, 83] width 49 height 12
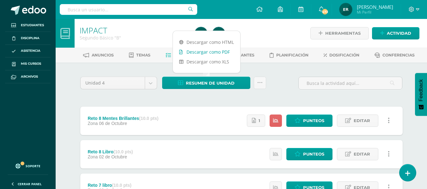
click at [200, 53] on link "Descargar como PDF" at bounding box center [206, 52] width 67 height 10
click at [283, 83] on div "Unidad 4 Unidad 1 Unidad 2 Unidad 3 Unidad 4 Resumen de unidad Subir actividade…" at bounding box center [241, 86] width 327 height 18
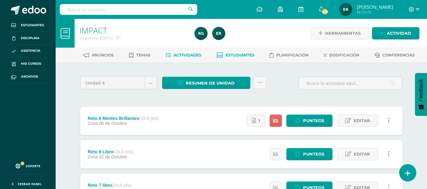
click at [240, 55] on span "Estudiantes" at bounding box center [240, 55] width 29 height 5
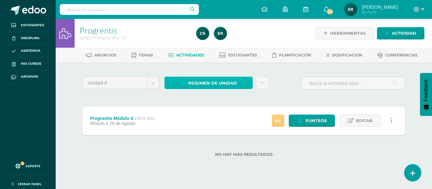
click at [221, 86] on span "Resumen de unidad" at bounding box center [212, 83] width 49 height 12
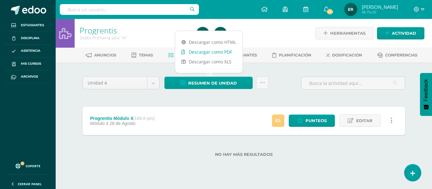
click at [216, 51] on link "Descargar como PDF" at bounding box center [208, 52] width 67 height 10
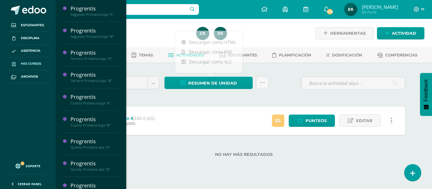
click at [25, 64] on span "Mis cursos" at bounding box center [31, 63] width 20 height 5
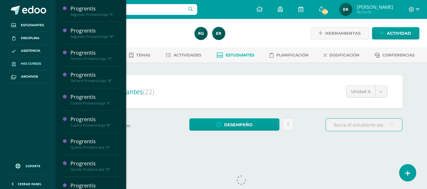
click at [32, 67] on link "Mis cursos" at bounding box center [28, 64] width 46 height 13
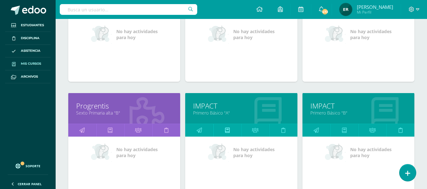
scroll to position [387, 0]
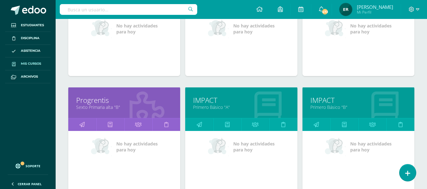
click at [215, 103] on link "IMPACT" at bounding box center [241, 100] width 96 height 10
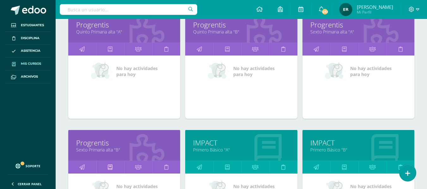
scroll to position [355, 0]
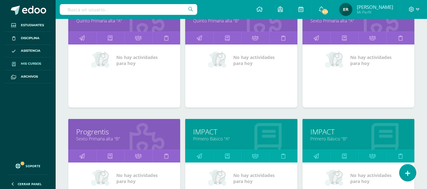
click at [102, 138] on link "Sexto Primaria alta "B"" at bounding box center [124, 139] width 96 height 6
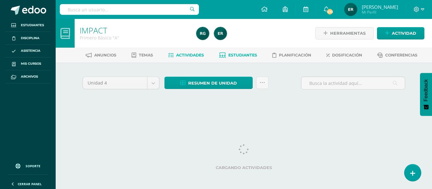
click at [232, 55] on span "Estudiantes" at bounding box center [242, 55] width 29 height 5
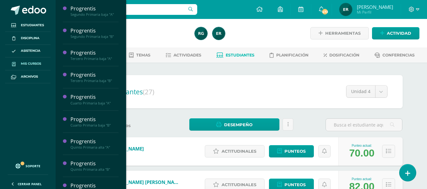
click at [32, 65] on span "Mis cursos" at bounding box center [31, 63] width 20 height 5
click at [27, 64] on span "Mis cursos" at bounding box center [31, 63] width 20 height 5
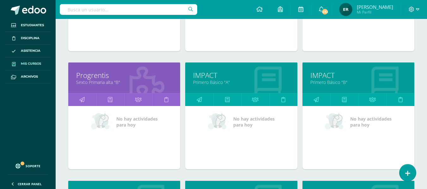
scroll to position [442, 0]
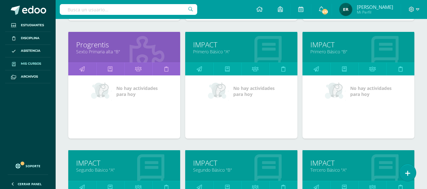
click at [94, 163] on link "IMPACT" at bounding box center [124, 163] width 96 height 10
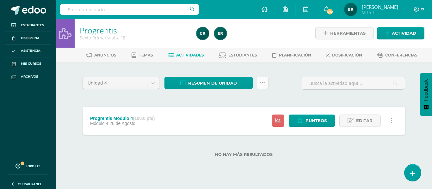
click at [265, 82] on link at bounding box center [262, 83] width 12 height 12
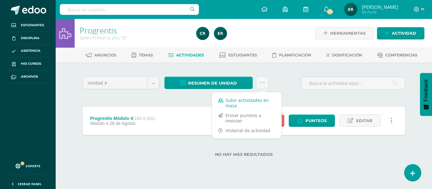
click at [240, 103] on link "Subir actividades en masa" at bounding box center [247, 102] width 70 height 15
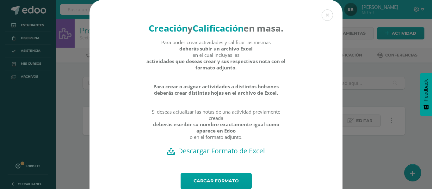
click at [234, 155] on h2 "Descargar Formato de Excel" at bounding box center [215, 151] width 231 height 9
click at [235, 187] on link "Cargar formato" at bounding box center [215, 181] width 71 height 16
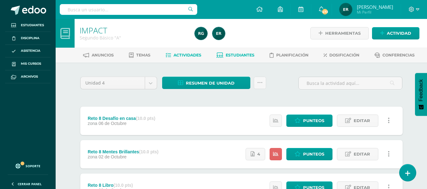
click at [252, 54] on span "Estudiantes" at bounding box center [240, 55] width 29 height 5
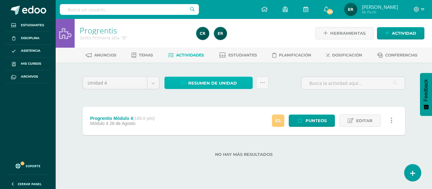
click at [210, 83] on span "Resumen de unidad" at bounding box center [212, 83] width 49 height 12
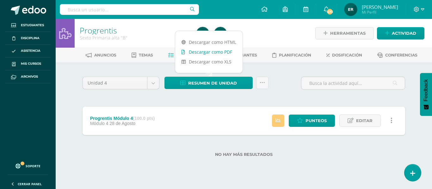
click at [205, 51] on link "Descargar como PDF" at bounding box center [208, 52] width 67 height 10
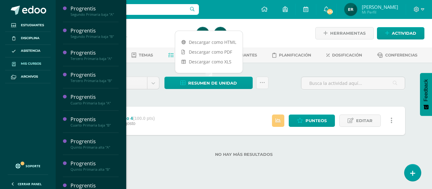
click at [39, 62] on span "Mis cursos" at bounding box center [31, 63] width 20 height 5
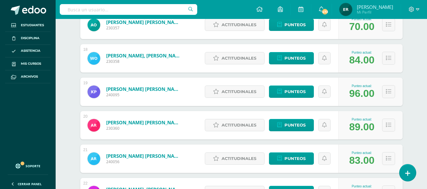
scroll to position [536, 0]
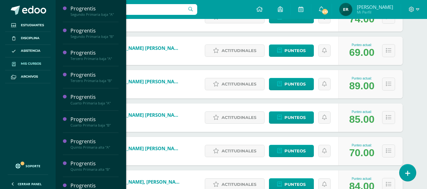
click at [33, 63] on span "Mis cursos" at bounding box center [31, 63] width 20 height 5
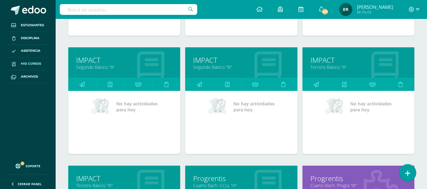
scroll to position [545, 0]
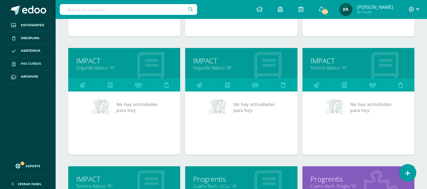
click at [339, 70] on link "Tercero Básico "A"" at bounding box center [358, 68] width 96 height 6
drag, startPoint x: 338, startPoint y: 70, endPoint x: 207, endPoint y: 30, distance: 137.6
click at [338, 70] on link "Tercero Básico "A"" at bounding box center [358, 68] width 96 height 6
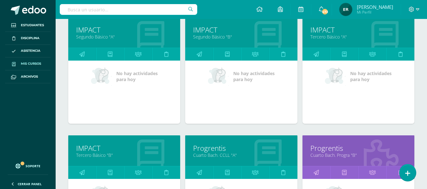
scroll to position [576, 0]
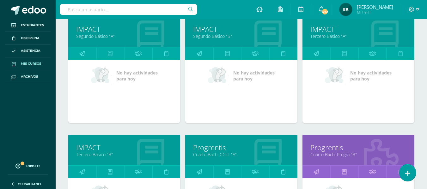
click at [71, 147] on div "IMPACT Tercero Básico "B"" at bounding box center [124, 150] width 112 height 31
click at [88, 147] on link "IMPACT" at bounding box center [124, 148] width 96 height 10
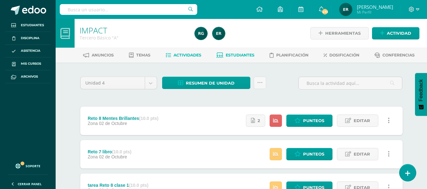
click at [228, 53] on span "Estudiantes" at bounding box center [240, 55] width 29 height 5
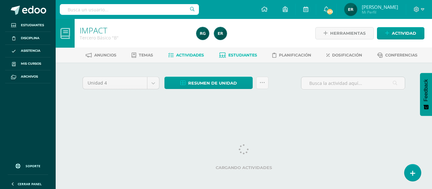
click at [241, 56] on span "Estudiantes" at bounding box center [242, 55] width 29 height 5
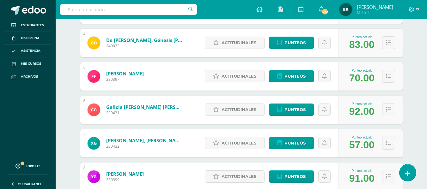
scroll to position [221, 0]
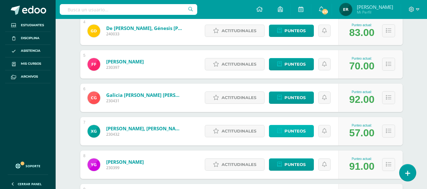
click at [285, 129] on span "Punteos" at bounding box center [294, 131] width 21 height 12
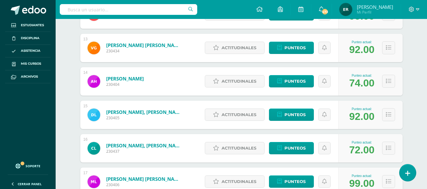
scroll to position [653, 0]
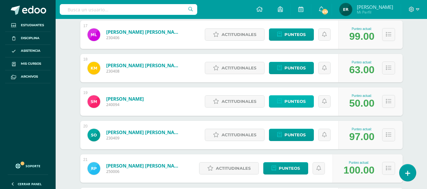
click at [284, 101] on span "Punteos" at bounding box center [294, 102] width 21 height 12
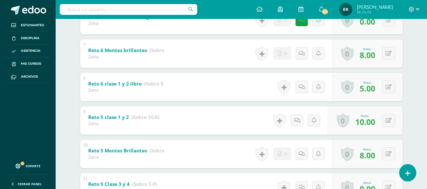
scroll to position [374, 0]
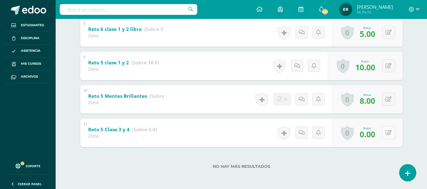
click at [390, 136] on button at bounding box center [388, 132] width 13 height 13
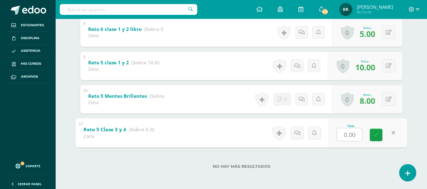
type input "3"
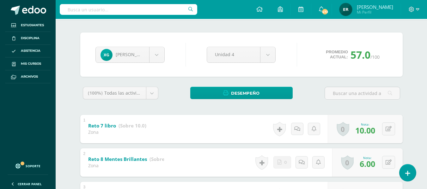
scroll to position [26, 0]
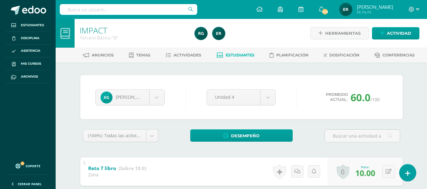
click at [232, 56] on span "Estudiantes" at bounding box center [240, 55] width 29 height 5
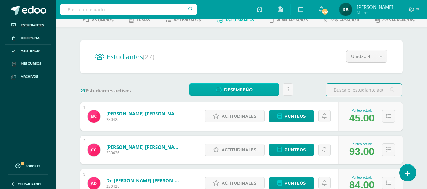
scroll to position [32, 0]
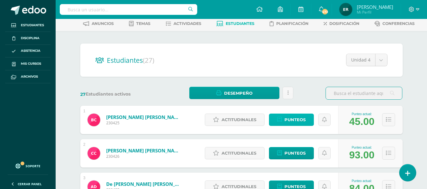
click at [303, 122] on span "Punteos" at bounding box center [294, 120] width 21 height 12
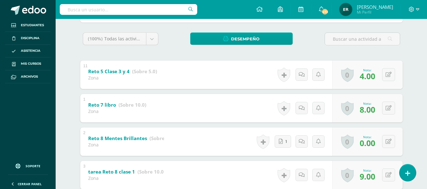
scroll to position [102, 0]
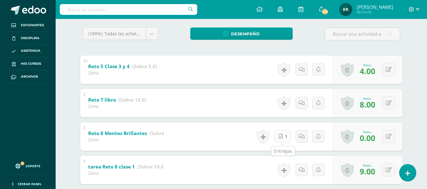
click at [285, 136] on link "1" at bounding box center [283, 137] width 16 height 12
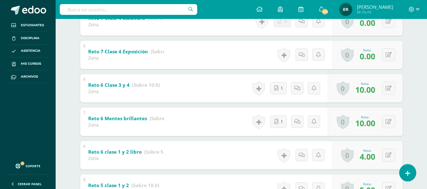
scroll to position [348, 0]
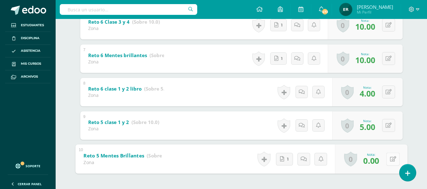
click at [394, 162] on button at bounding box center [392, 159] width 13 height 13
type input "8"
click at [377, 161] on icon at bounding box center [376, 161] width 6 height 5
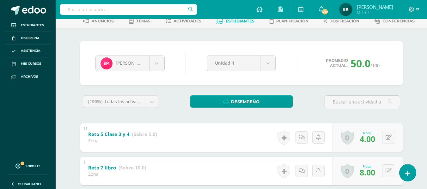
scroll to position [95, 0]
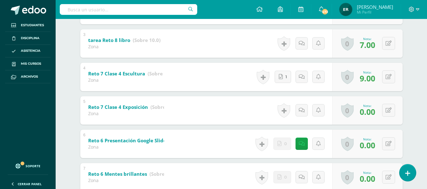
scroll to position [184, 0]
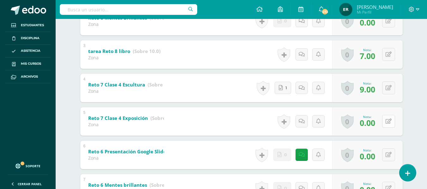
click at [388, 122] on icon at bounding box center [389, 121] width 6 height 5
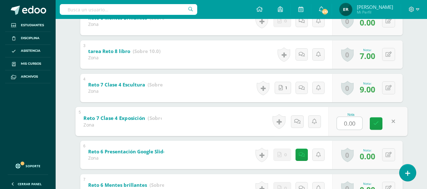
type input "5"
click at [378, 127] on link at bounding box center [376, 123] width 13 height 13
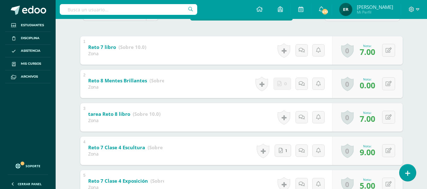
scroll to position [121, 0]
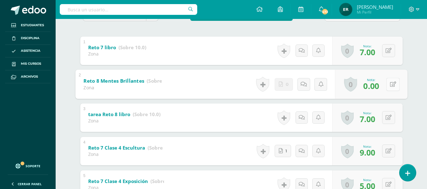
click at [385, 82] on div "0 Logros Logros obtenidos Aún no hay logros agregados Nota: 0.00" at bounding box center [371, 84] width 72 height 29
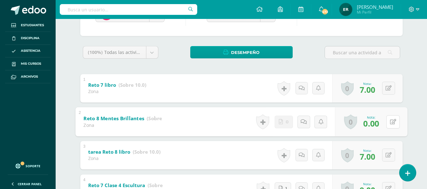
scroll to position [26, 0]
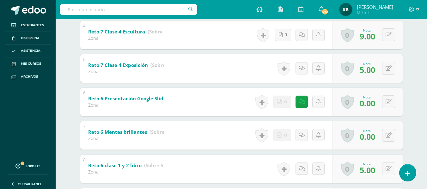
scroll to position [253, 0]
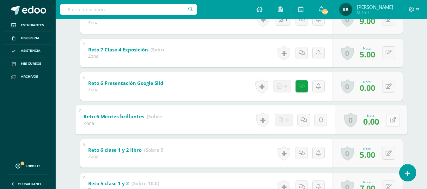
click at [390, 119] on icon at bounding box center [393, 119] width 6 height 5
type input "5"
click at [376, 119] on icon at bounding box center [376, 121] width 6 height 5
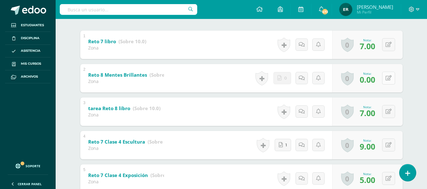
scroll to position [126, 0]
click at [390, 79] on icon at bounding box center [389, 78] width 6 height 5
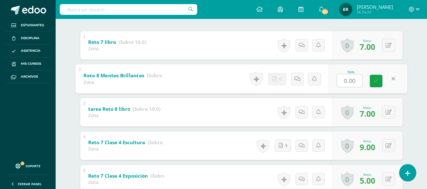
type input "5"
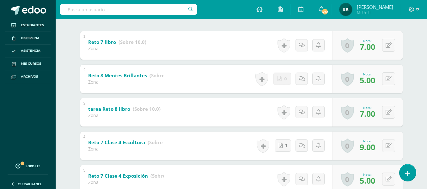
scroll to position [0, 0]
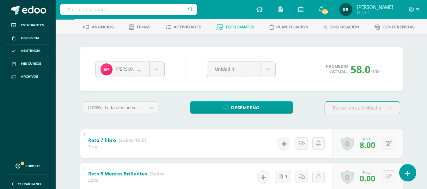
scroll to position [63, 0]
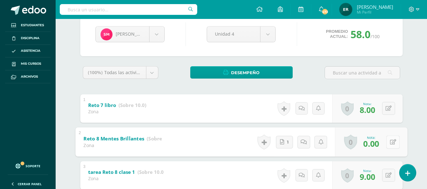
click at [392, 143] on button at bounding box center [392, 142] width 13 height 13
type input "6"
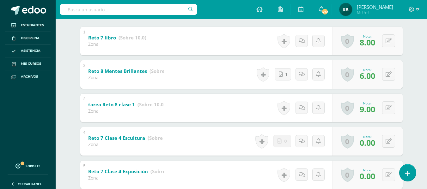
scroll to position [121, 0]
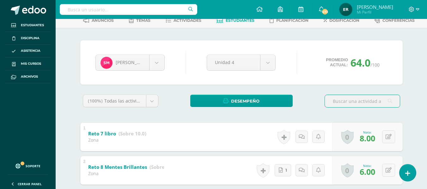
click at [228, 21] on span "Estudiantes" at bounding box center [240, 20] width 29 height 5
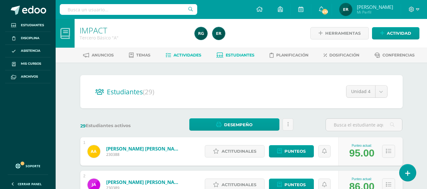
click at [188, 58] on span "Actividades" at bounding box center [187, 55] width 28 height 5
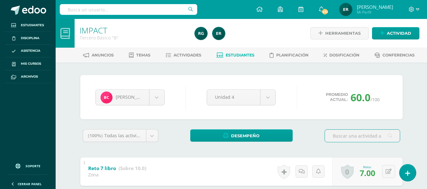
click at [229, 56] on span "Estudiantes" at bounding box center [240, 55] width 29 height 5
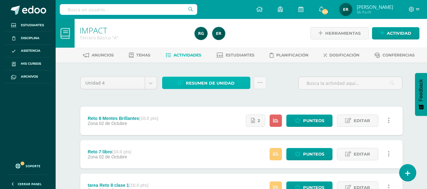
click at [202, 85] on span "Resumen de unidad" at bounding box center [210, 83] width 49 height 12
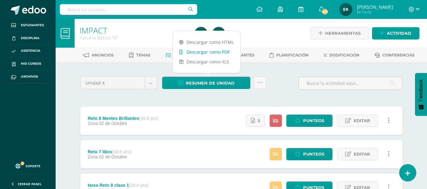
click at [211, 52] on link "Descargar como PDF" at bounding box center [206, 52] width 67 height 10
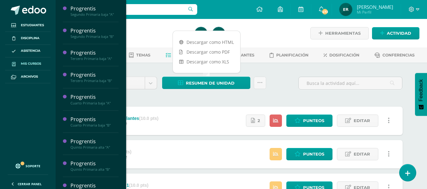
click at [22, 63] on span "Mis cursos" at bounding box center [31, 63] width 20 height 5
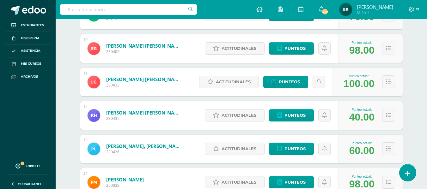
scroll to position [416, 0]
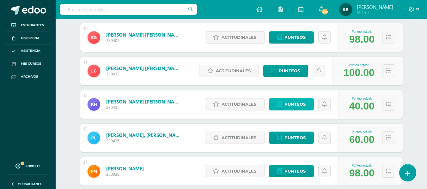
click at [297, 105] on span "Punteos" at bounding box center [294, 105] width 21 height 12
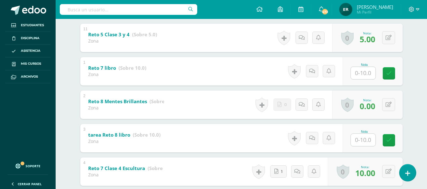
scroll to position [134, 0]
click at [358, 77] on input "text" at bounding box center [366, 73] width 25 height 13
click at [391, 74] on icon at bounding box center [393, 73] width 6 height 5
type input "5"
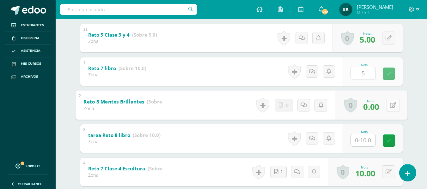
click at [384, 105] on div "0 Logros Logros obtenidos Aún no hay logros agregados Nota: 0.00" at bounding box center [371, 104] width 72 height 29
click at [392, 107] on icon at bounding box center [393, 104] width 6 height 5
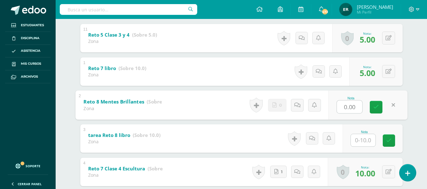
type input "5"
drag, startPoint x: 381, startPoint y: 105, endPoint x: 380, endPoint y: 113, distance: 7.9
click at [381, 105] on link at bounding box center [376, 107] width 13 height 13
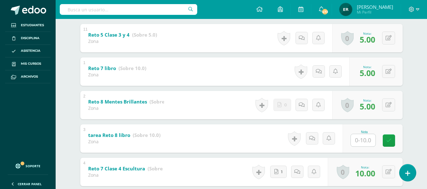
click at [368, 144] on input "text" at bounding box center [363, 140] width 25 height 12
type input "5"
click at [395, 140] on icon at bounding box center [393, 140] width 6 height 5
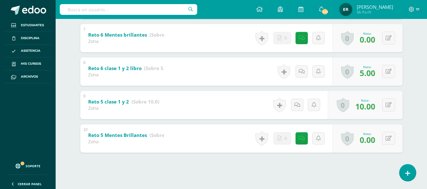
scroll to position [386, 0]
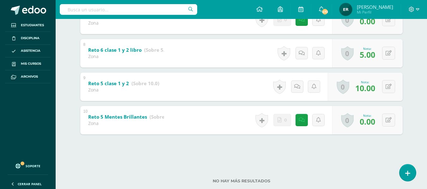
click at [396, 121] on div "0 Logros Logros obtenidos Aún no hay logros agregados Nota: 0.00" at bounding box center [367, 120] width 70 height 28
click at [389, 122] on button at bounding box center [392, 120] width 13 height 13
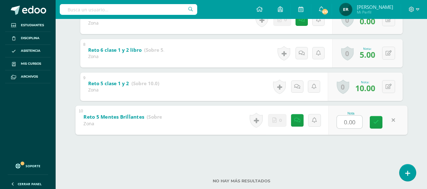
type input "5"
click at [375, 123] on icon at bounding box center [376, 122] width 6 height 5
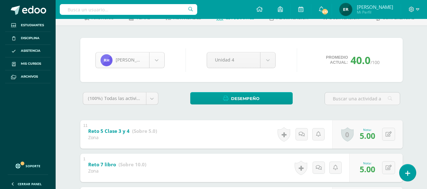
scroll to position [0, 0]
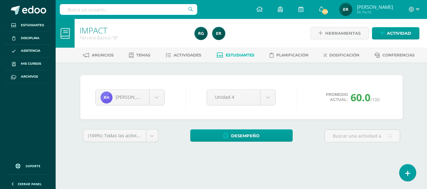
click at [229, 55] on span "Estudiantes" at bounding box center [240, 55] width 29 height 5
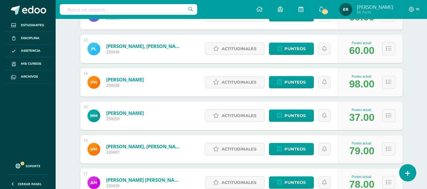
scroll to position [537, 0]
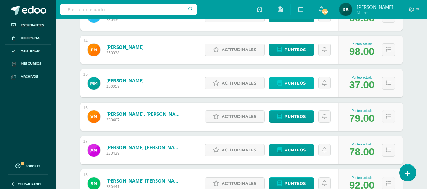
click at [289, 82] on span "Punteos" at bounding box center [294, 83] width 21 height 12
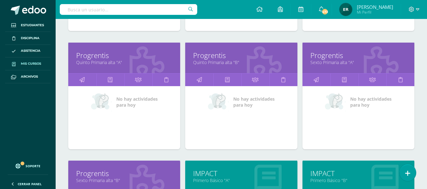
scroll to position [316, 0]
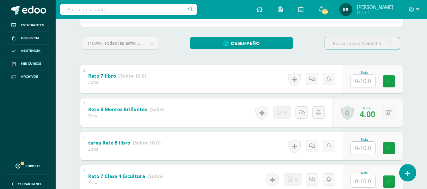
scroll to position [102, 0]
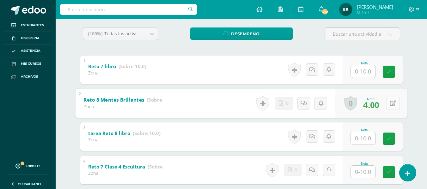
click at [391, 104] on icon at bounding box center [393, 102] width 6 height 5
type input "10"
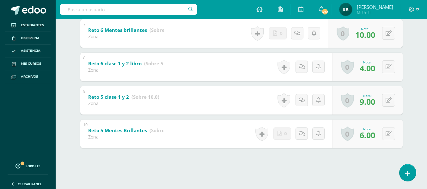
scroll to position [355, 0]
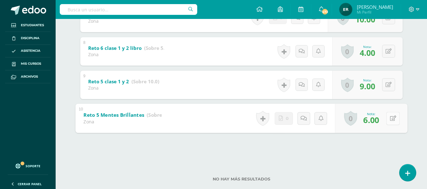
click at [390, 121] on icon at bounding box center [393, 118] width 6 height 5
type input "10"
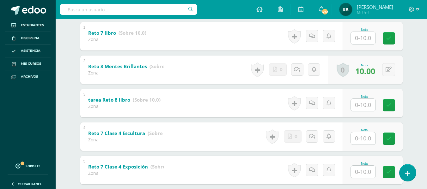
scroll to position [134, 0]
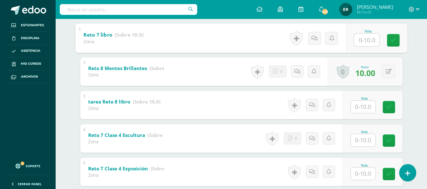
click at [369, 40] on input "text" at bounding box center [366, 39] width 25 height 13
type input "10"
click at [358, 105] on input "text" at bounding box center [363, 107] width 25 height 12
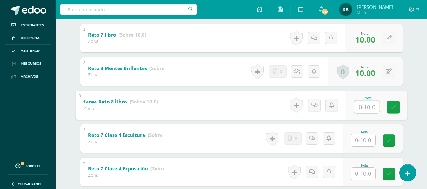
type input "5"
click at [394, 108] on icon at bounding box center [393, 107] width 6 height 5
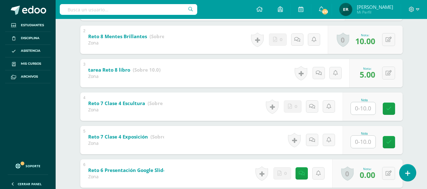
scroll to position [165, 0]
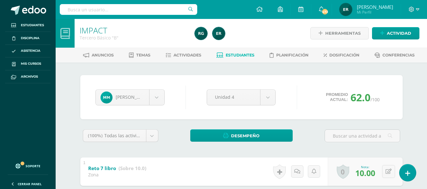
click at [232, 57] on span "Estudiantes" at bounding box center [240, 55] width 29 height 5
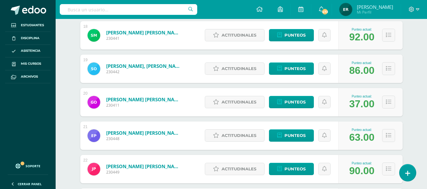
scroll to position [697, 0]
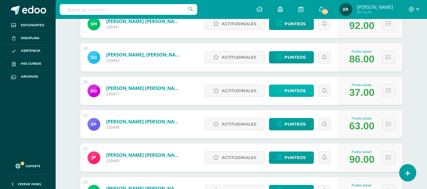
click at [282, 92] on icon at bounding box center [279, 90] width 5 height 5
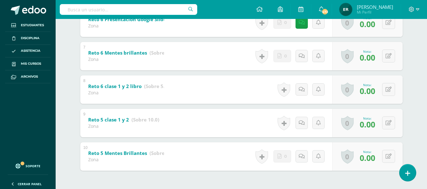
scroll to position [401, 0]
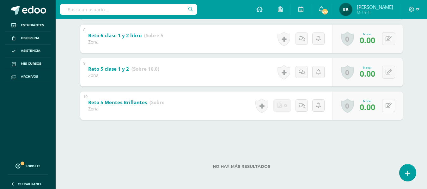
click at [389, 110] on button at bounding box center [388, 105] width 13 height 13
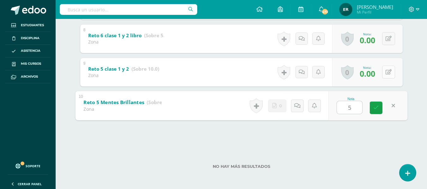
type input "5"
click at [387, 72] on button at bounding box center [388, 72] width 13 height 13
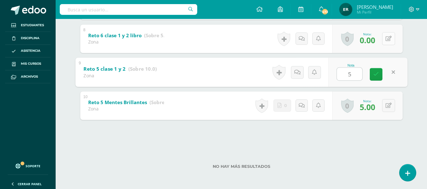
type input "5"
click at [387, 40] on button at bounding box center [388, 38] width 13 height 13
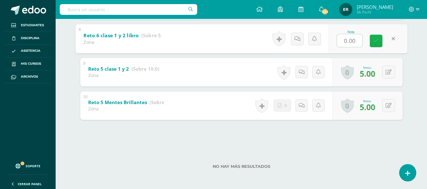
type input "5"
drag, startPoint x: 378, startPoint y: 46, endPoint x: 378, endPoint y: 52, distance: 7.0
click at [378, 45] on link at bounding box center [376, 40] width 13 height 13
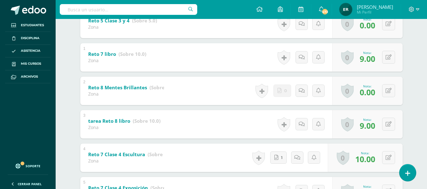
scroll to position [148, 0]
click at [390, 93] on icon at bounding box center [389, 90] width 6 height 5
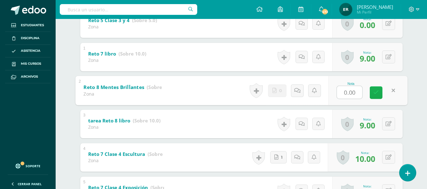
click at [374, 93] on icon at bounding box center [376, 92] width 6 height 5
click at [385, 90] on div "0 Logros Logros obtenidos Aún no hay logros agregados Nota: 0.00" at bounding box center [371, 90] width 72 height 29
click at [387, 91] on button at bounding box center [392, 90] width 13 height 13
type input "5"
click at [378, 92] on link at bounding box center [376, 92] width 13 height 13
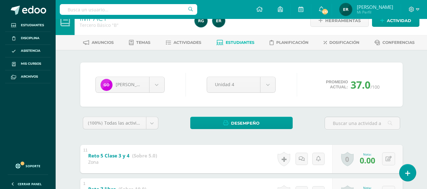
scroll to position [93, 0]
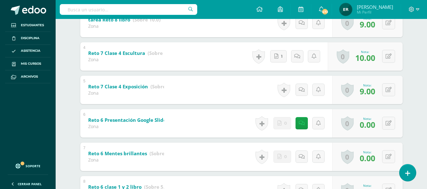
scroll to position [374, 0]
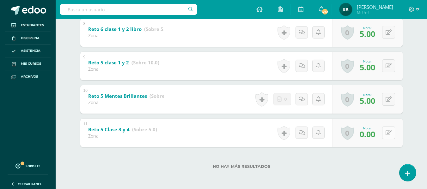
click at [388, 133] on button at bounding box center [388, 132] width 13 height 13
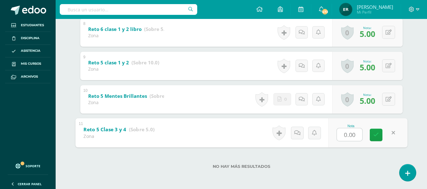
type input "3"
click at [378, 137] on icon at bounding box center [376, 134] width 6 height 5
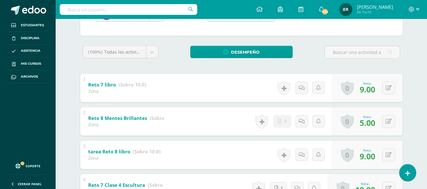
scroll to position [3, 0]
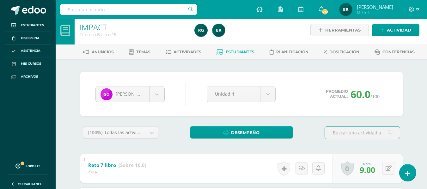
click at [233, 51] on span "Estudiantes" at bounding box center [240, 52] width 29 height 5
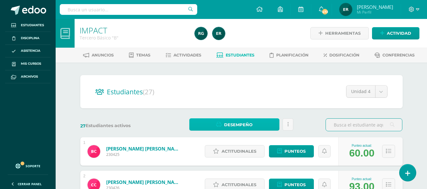
click at [239, 122] on span "Desempeño" at bounding box center [238, 125] width 28 height 12
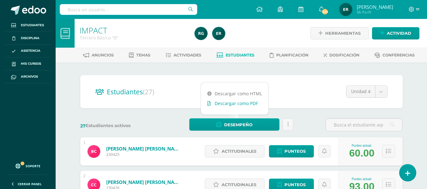
click at [234, 103] on link "Descargar como PDF" at bounding box center [234, 104] width 67 height 10
click at [181, 53] on span "Actividades" at bounding box center [187, 55] width 28 height 5
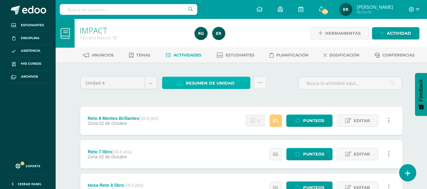
click at [223, 85] on span "Resumen de unidad" at bounding box center [210, 83] width 49 height 12
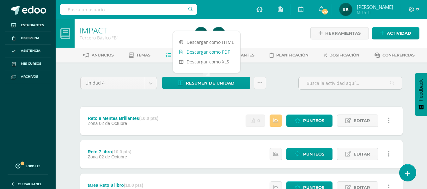
click at [214, 54] on link "Descargar como PDF" at bounding box center [206, 52] width 67 height 10
click at [217, 93] on div "Resumen de unidad Subir actividades en masa Enviar punteos a revision Historial…" at bounding box center [214, 86] width 109 height 18
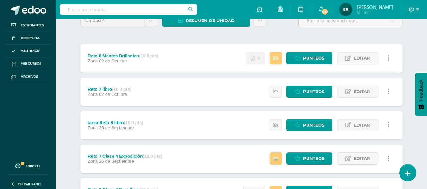
scroll to position [63, 0]
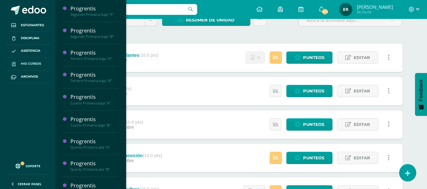
click at [28, 65] on span "Mis cursos" at bounding box center [31, 63] width 20 height 5
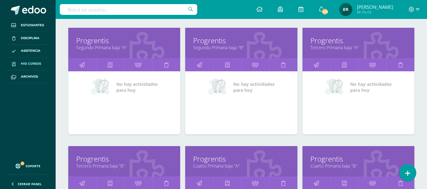
scroll to position [95, 0]
